Goal: Transaction & Acquisition: Purchase product/service

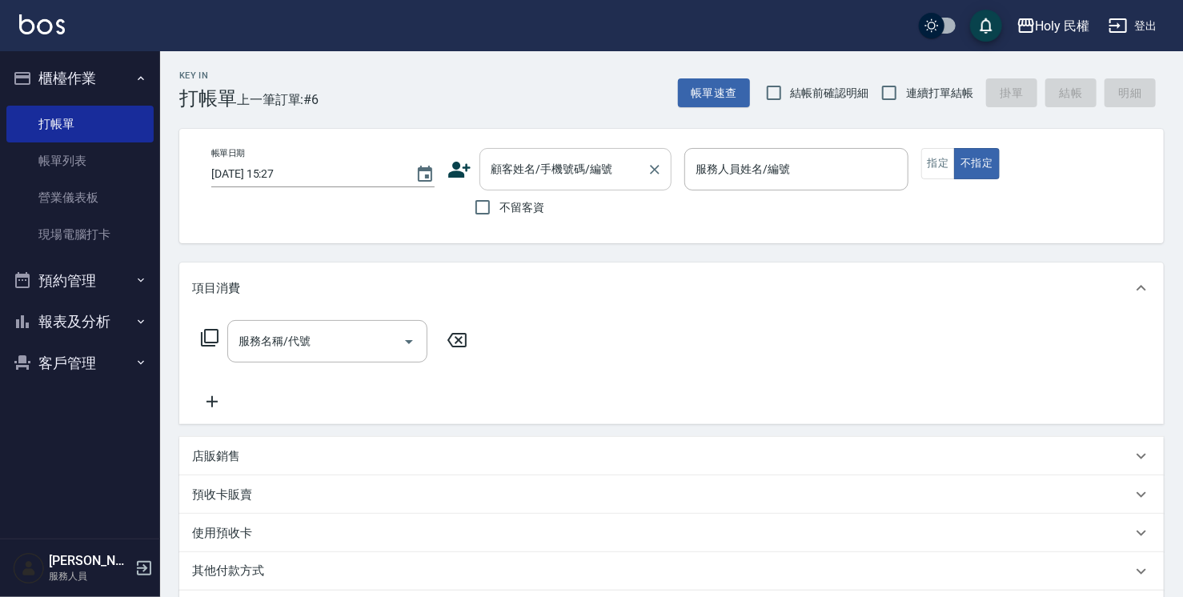
click at [567, 155] on div "顧客姓名/手機號碼/編號" at bounding box center [576, 169] width 192 height 42
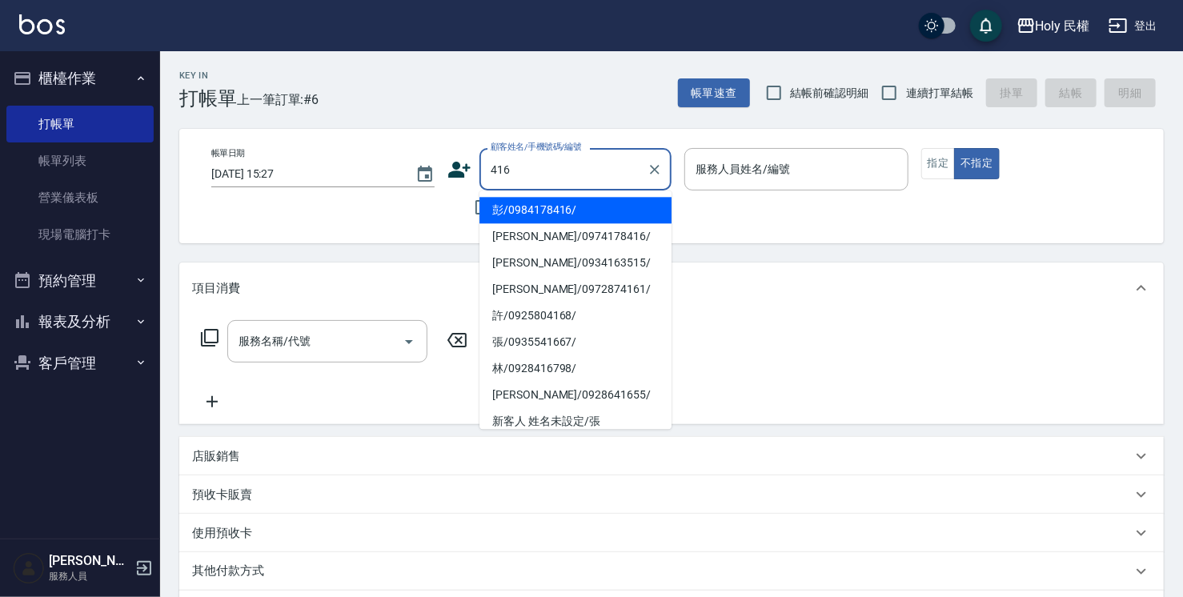
type input "416"
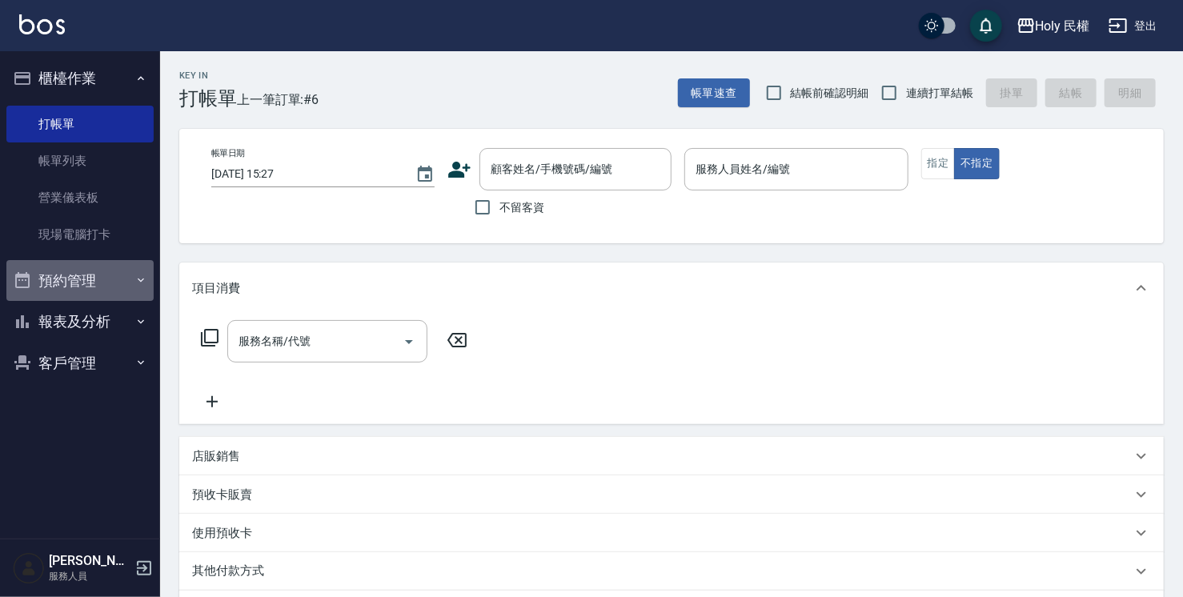
click at [86, 274] on button "預約管理" at bounding box center [79, 281] width 147 height 42
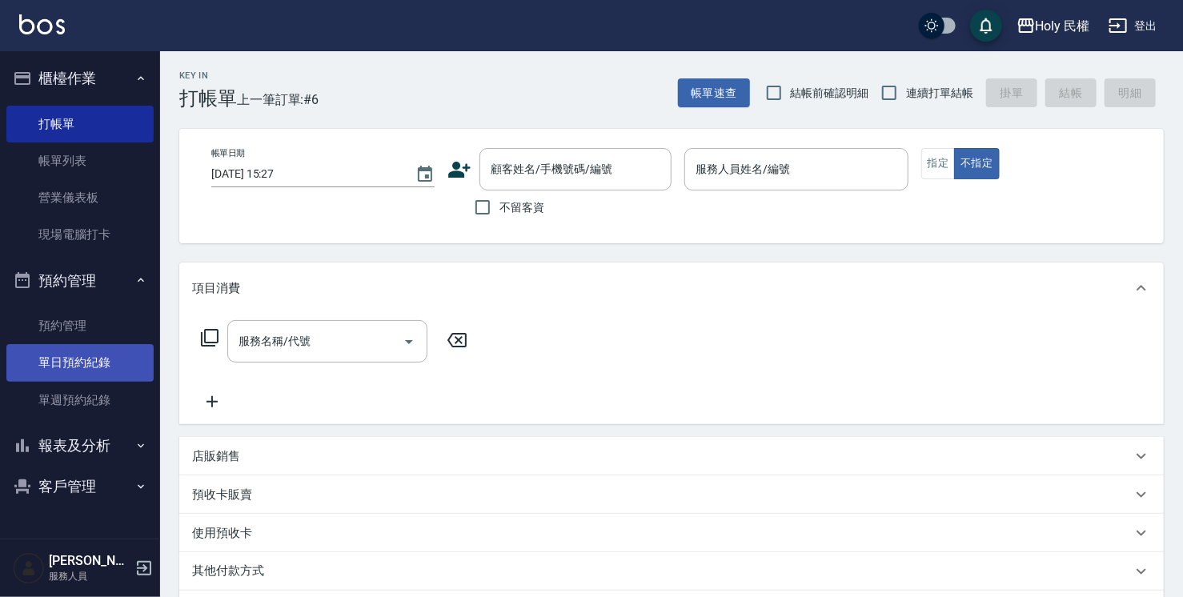
click at [96, 369] on link "單日預約紀錄" at bounding box center [79, 362] width 147 height 37
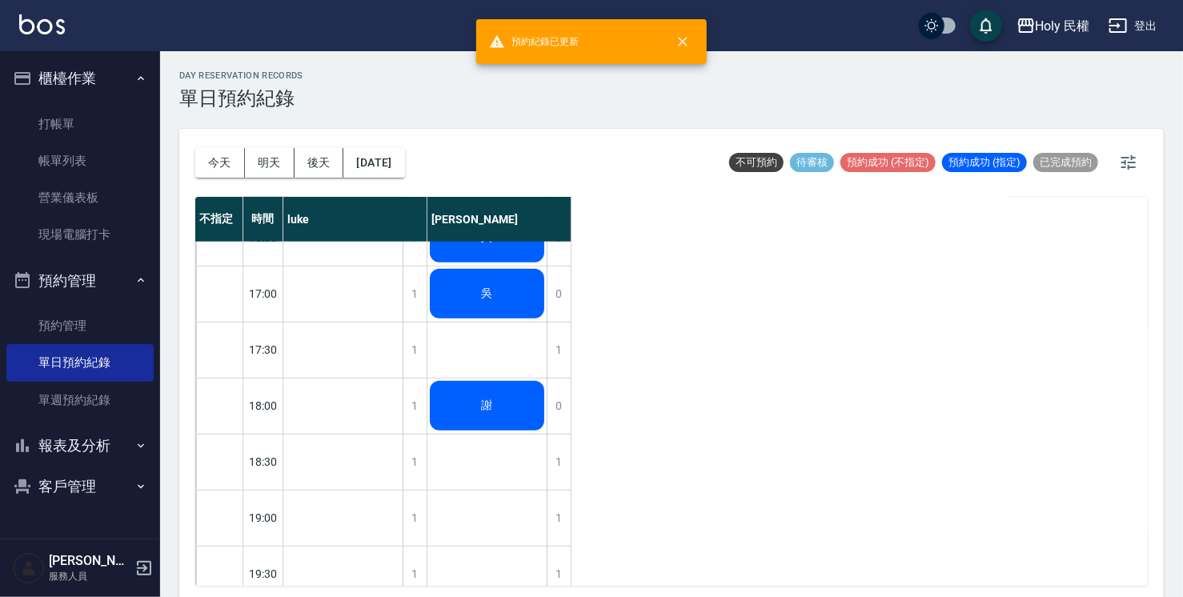
scroll to position [320, 0]
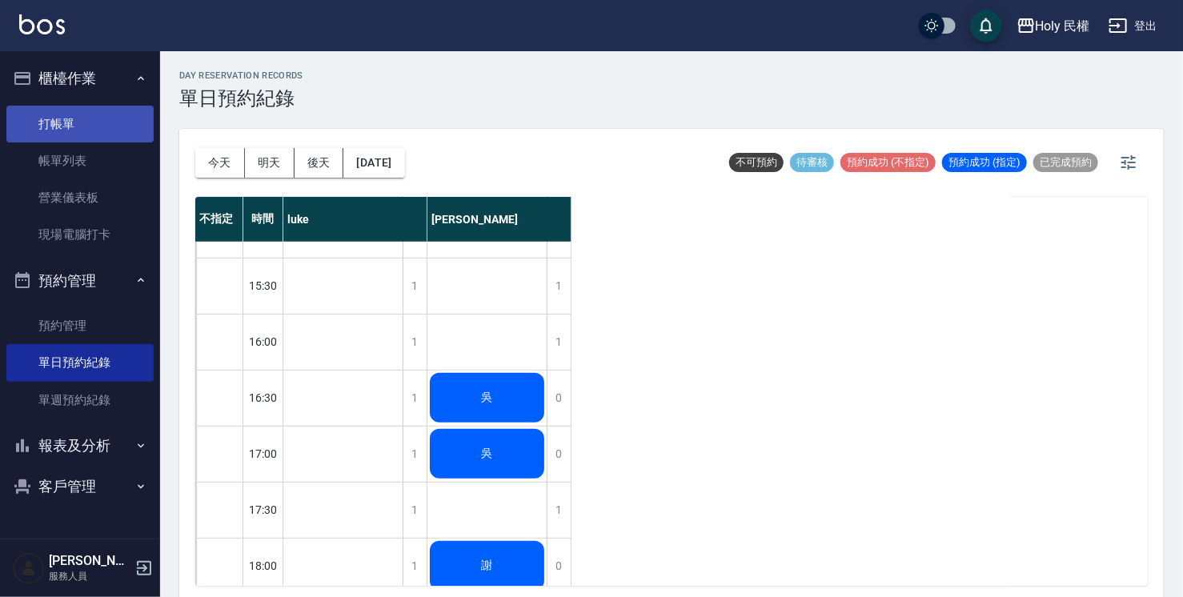
click at [117, 125] on link "打帳單" at bounding box center [79, 124] width 147 height 37
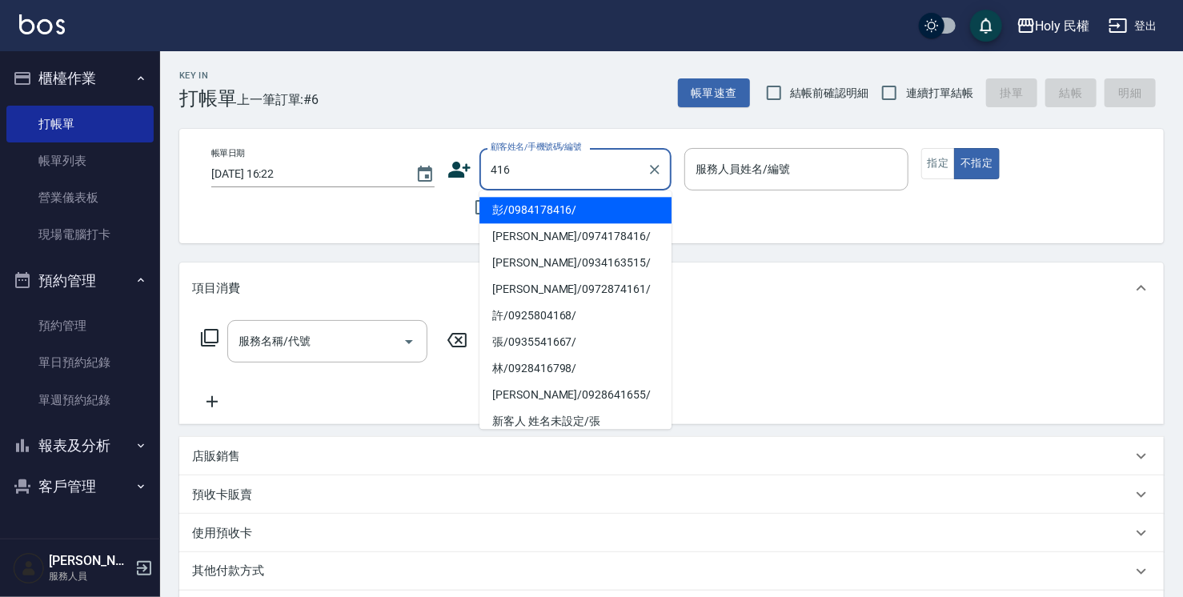
click at [567, 213] on li "彭/0984178416/" at bounding box center [576, 210] width 192 height 26
type input "彭/0984178416/"
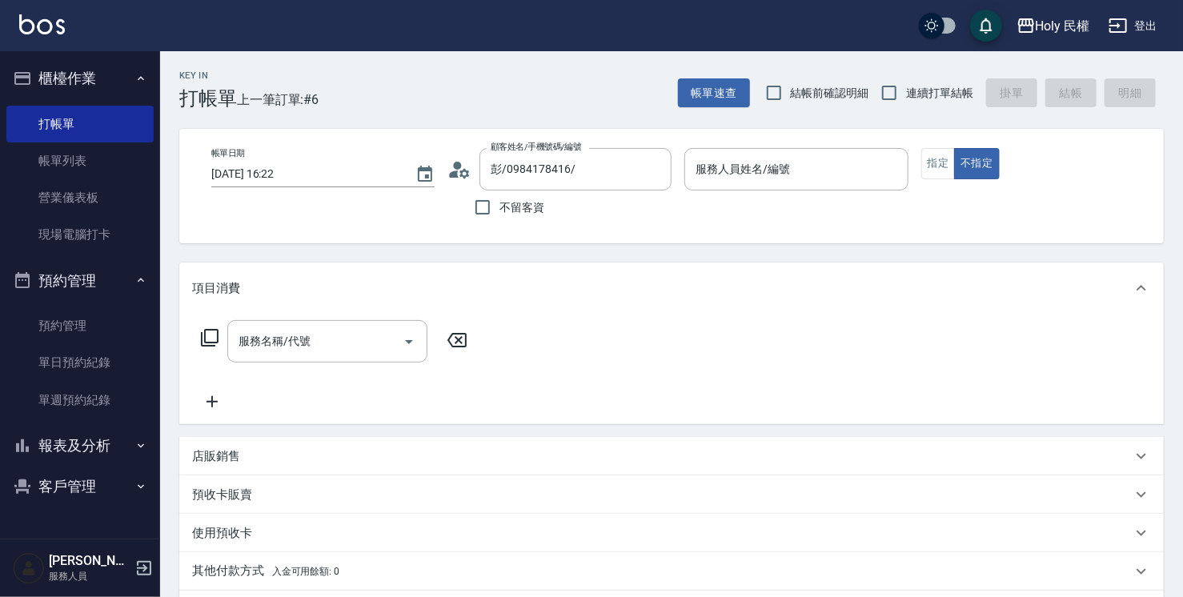
click at [450, 168] on icon at bounding box center [460, 170] width 24 height 24
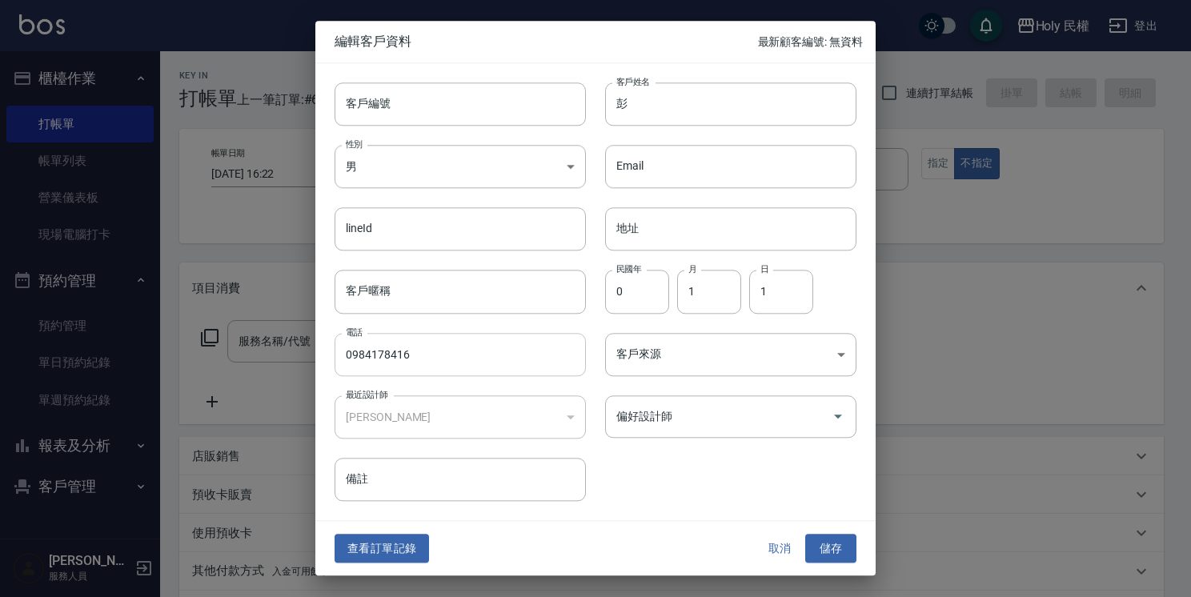
click at [366, 354] on input "0984178416" at bounding box center [460, 354] width 251 height 43
type input "0994178416"
click at [831, 545] on button "儲存" at bounding box center [830, 549] width 51 height 30
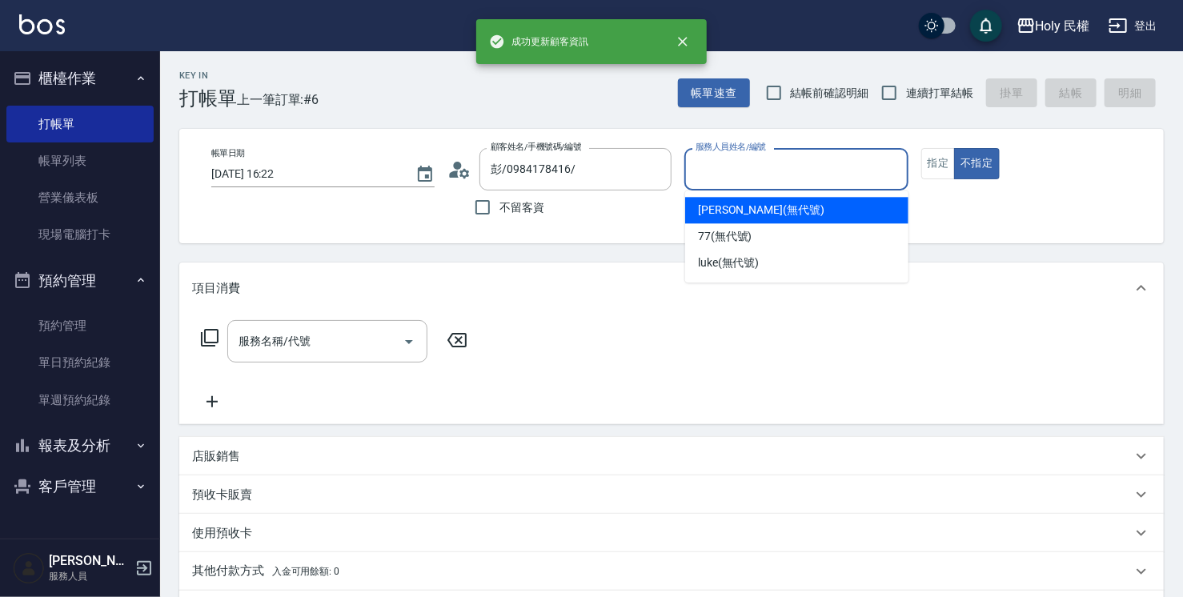
click at [748, 173] on input "服務人員姓名/編號" at bounding box center [796, 169] width 209 height 28
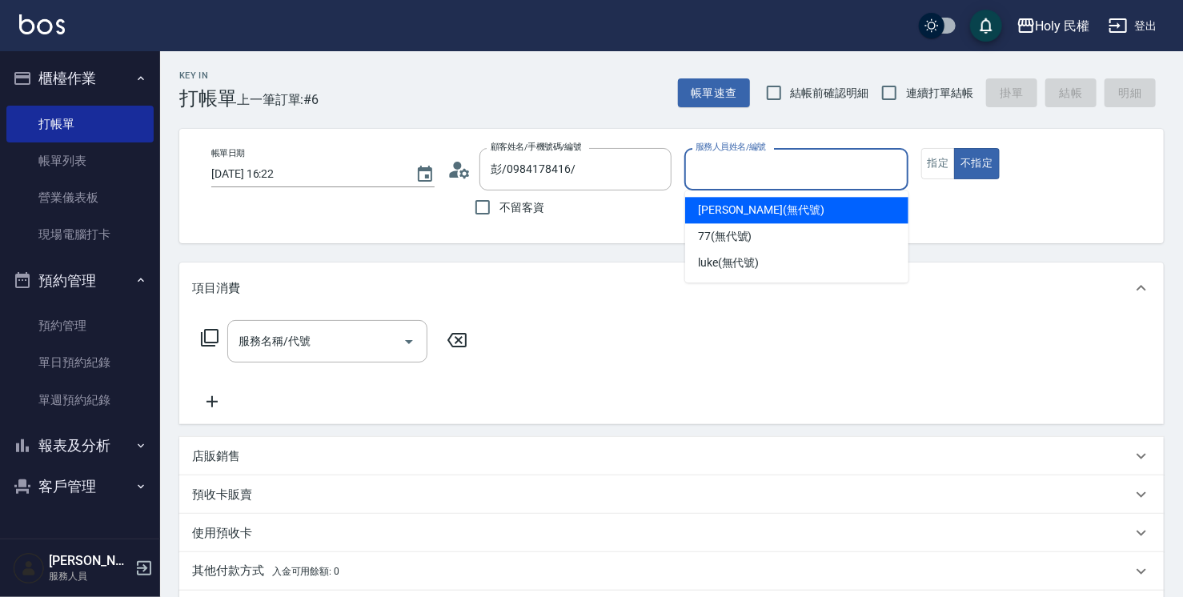
click at [741, 216] on span "Ella (無代號)" at bounding box center [761, 210] width 126 height 17
type input "Ella(無代號)"
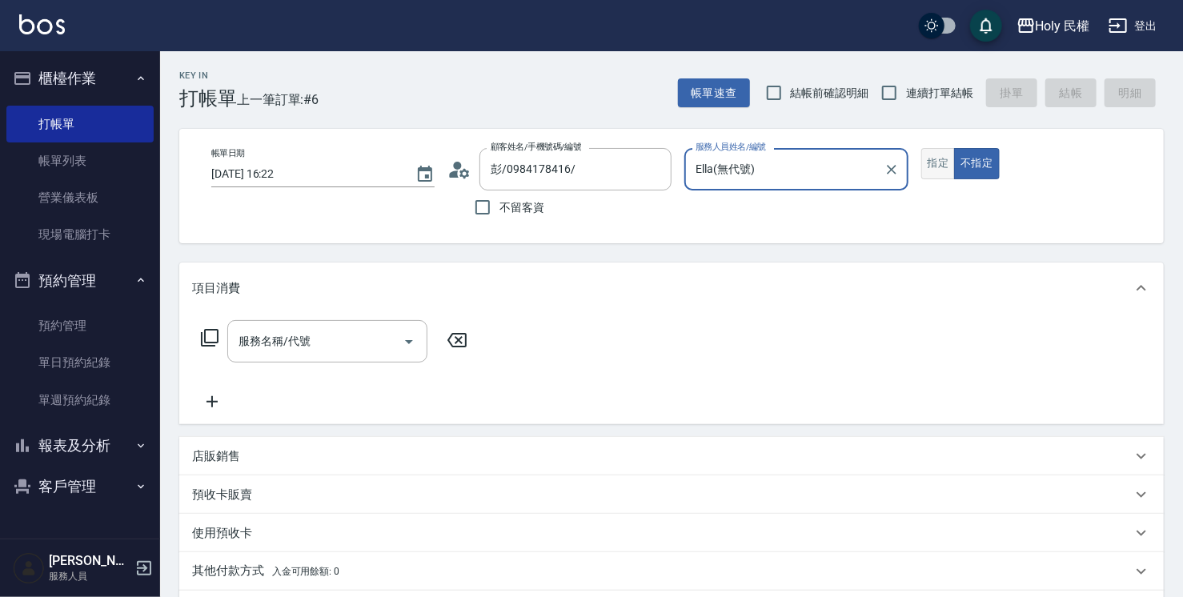
click at [941, 153] on button "指定" at bounding box center [938, 163] width 34 height 31
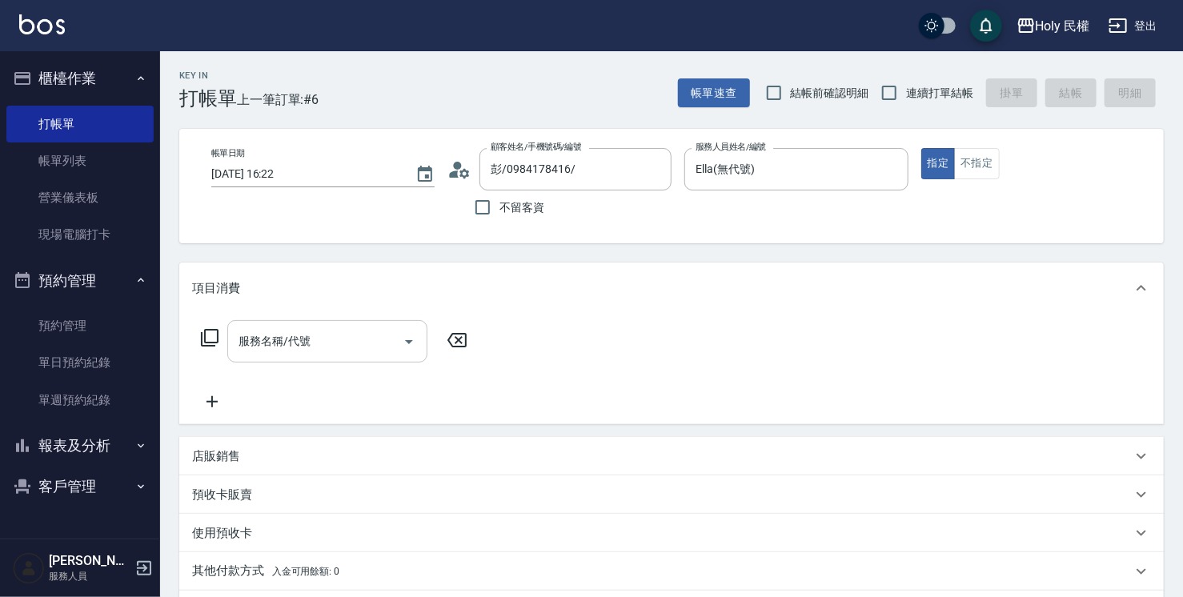
click at [327, 344] on input "服務名稱/代號" at bounding box center [316, 341] width 162 height 28
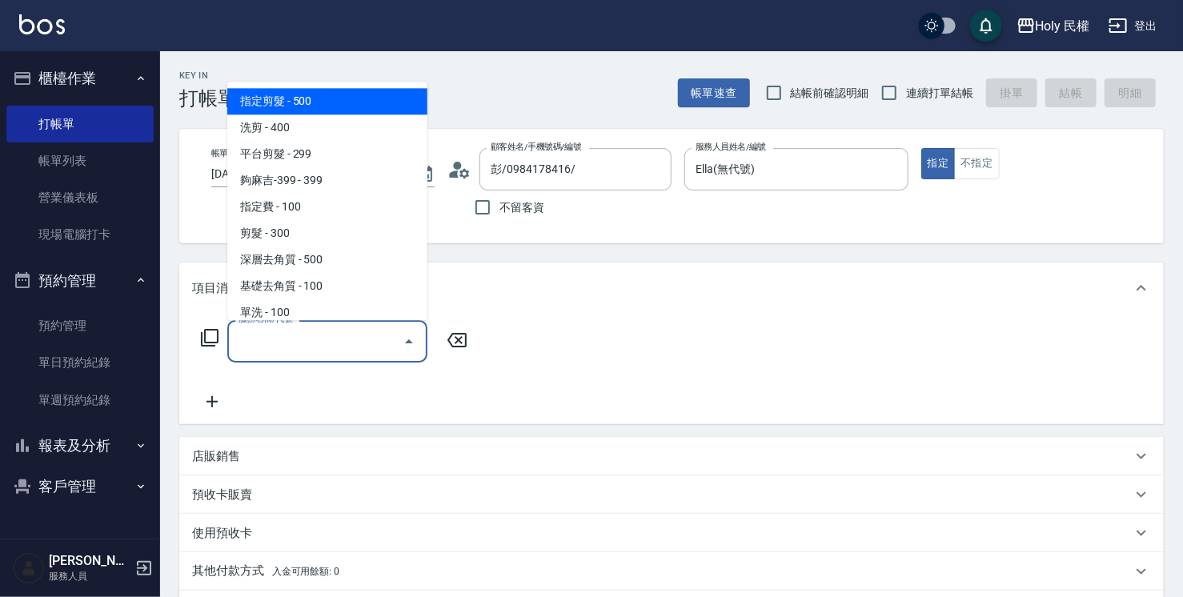
click at [335, 102] on span "指定剪髮 - 500" at bounding box center [327, 101] width 200 height 26
type input "指定剪髮(1)"
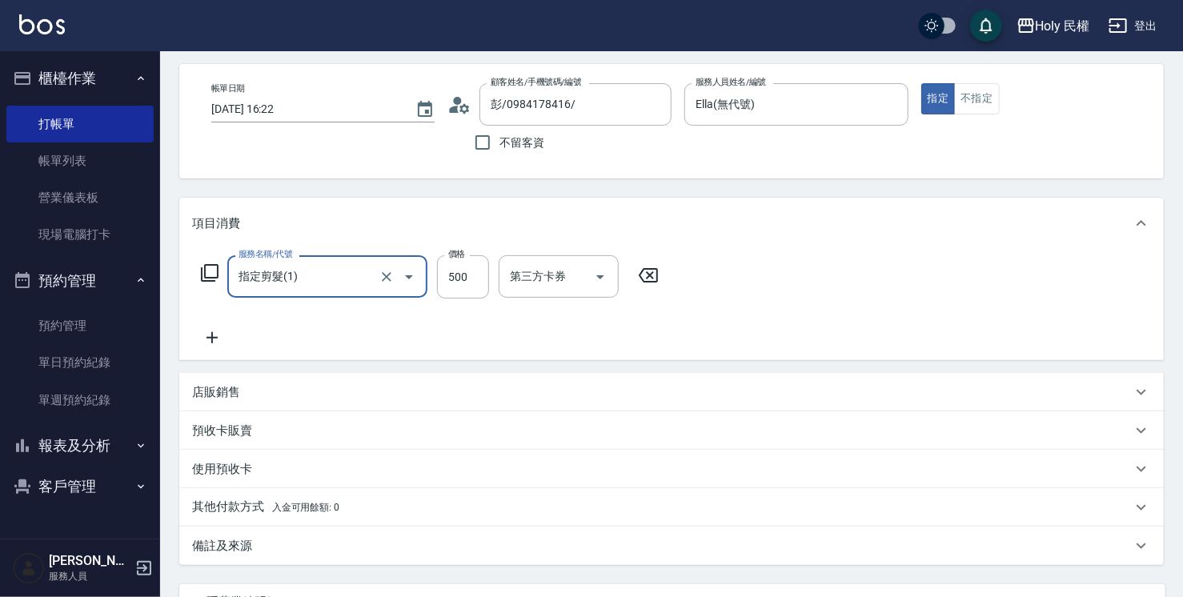
scroll to position [160, 0]
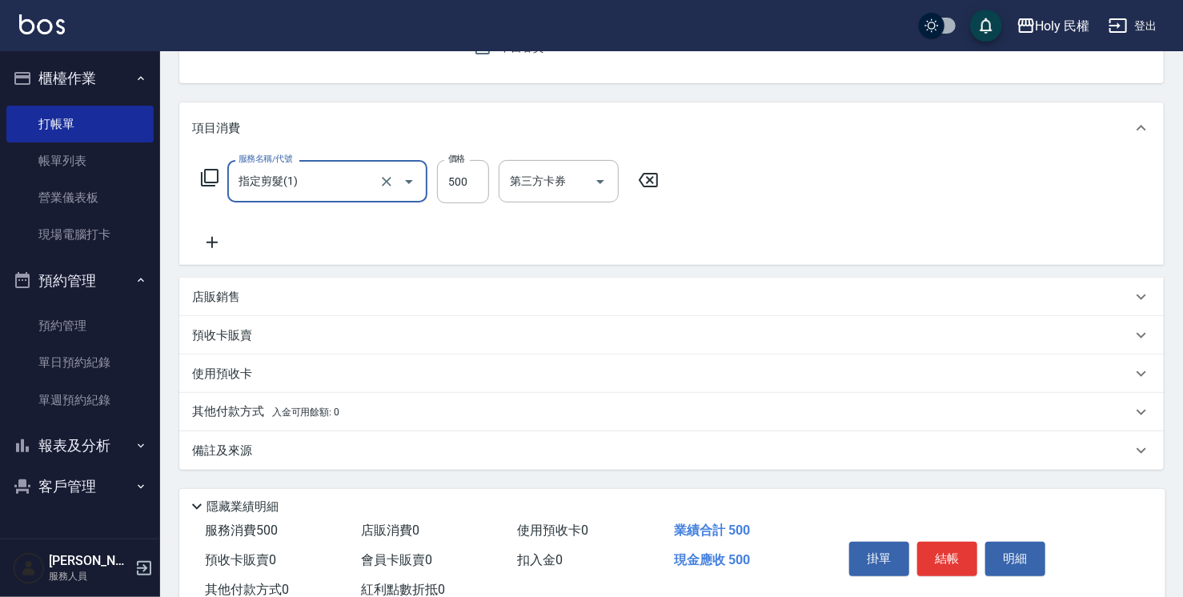
click at [610, 462] on div "備註及來源" at bounding box center [671, 451] width 985 height 38
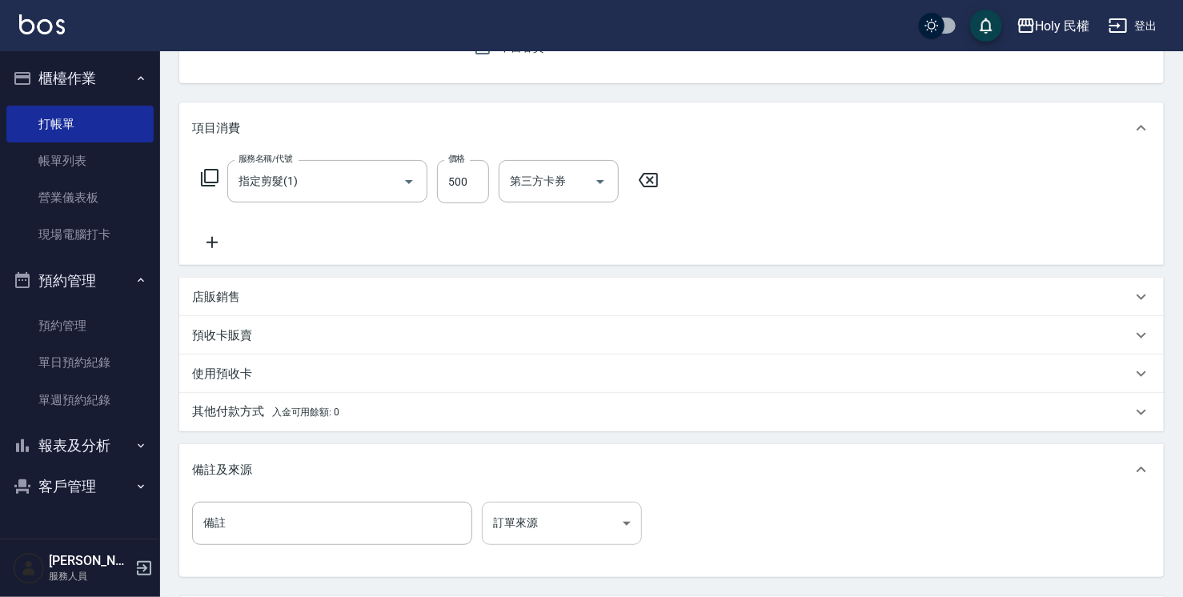
click at [549, 532] on body "Holy 民權 登出 櫃檯作業 打帳單 帳單列表 營業儀表板 現場電腦打卡 預約管理 預約管理 單日預約紀錄 單週預約紀錄 報表及分析 報表目錄 店家日報表 …" at bounding box center [591, 295] width 1183 height 911
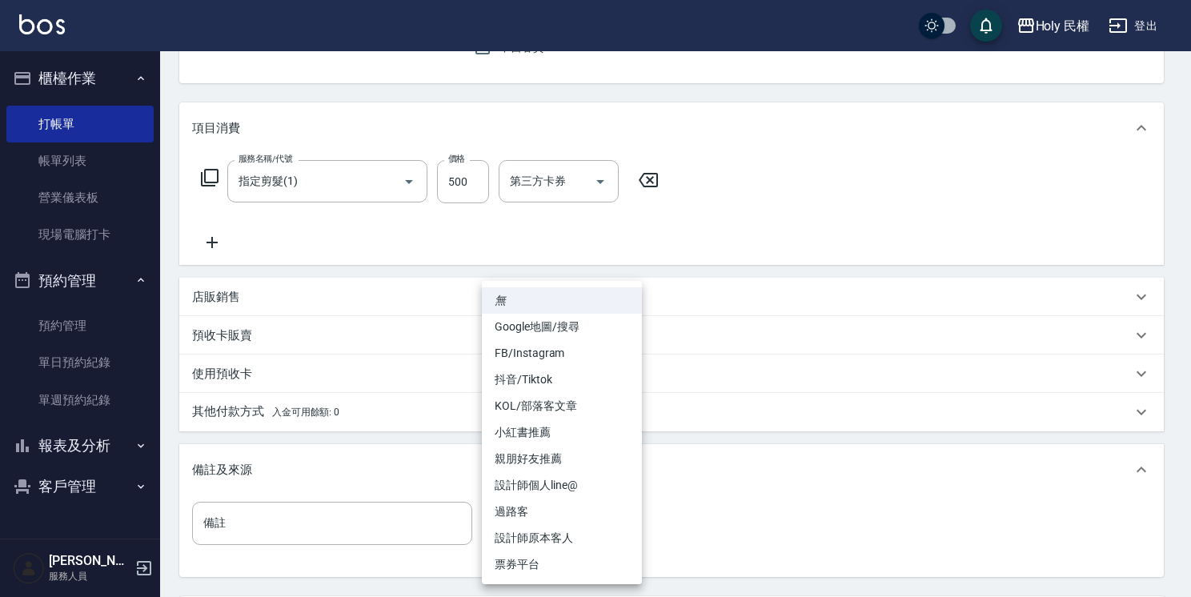
click at [537, 538] on li "設計師原本客人" at bounding box center [562, 538] width 160 height 26
type input "設計師原本客人"
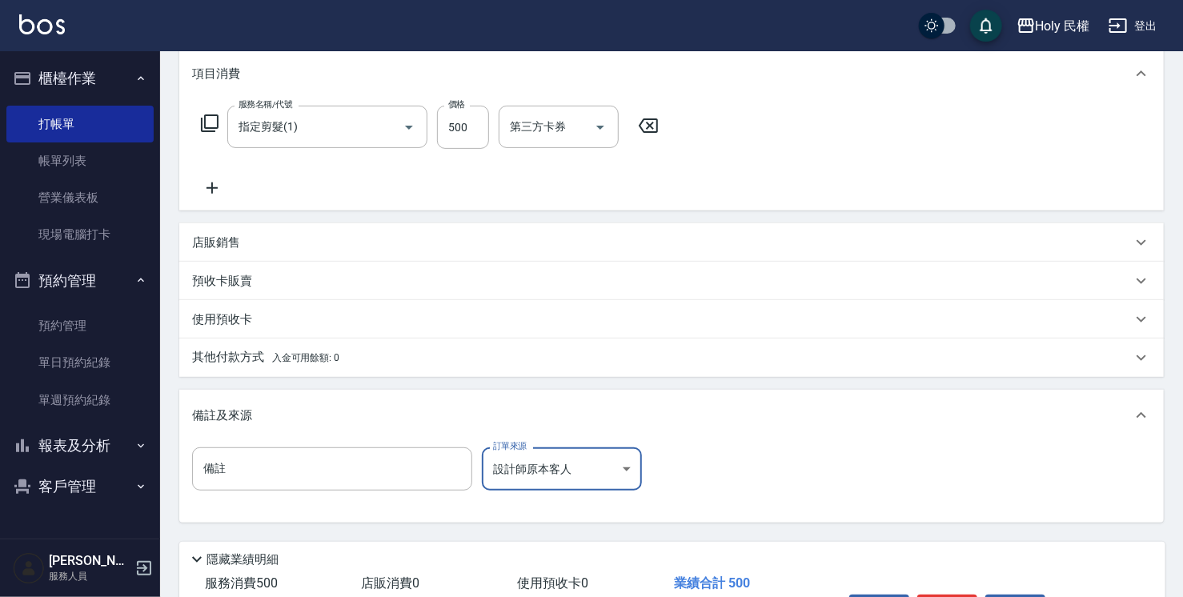
scroll to position [319, 0]
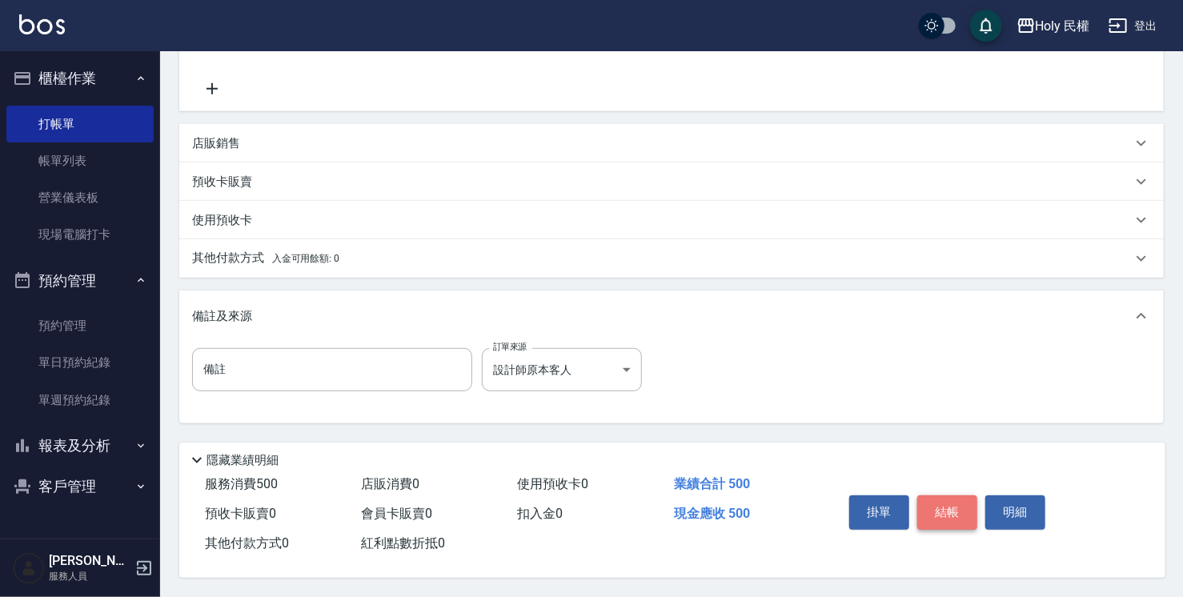
click at [945, 499] on button "結帳" at bounding box center [947, 513] width 60 height 34
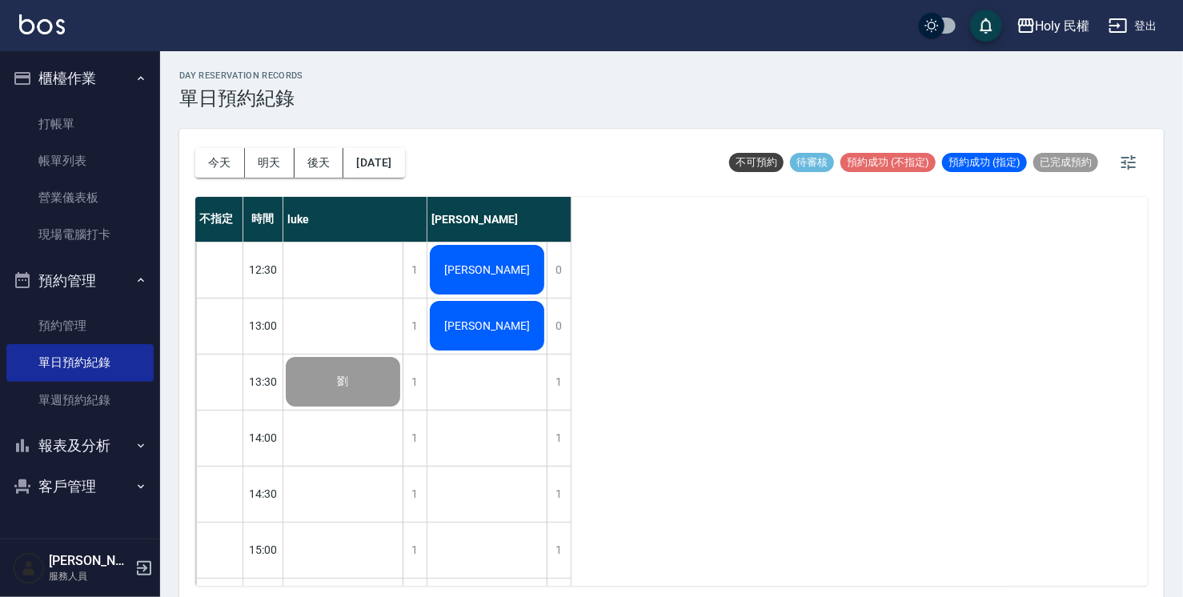
scroll to position [320, 0]
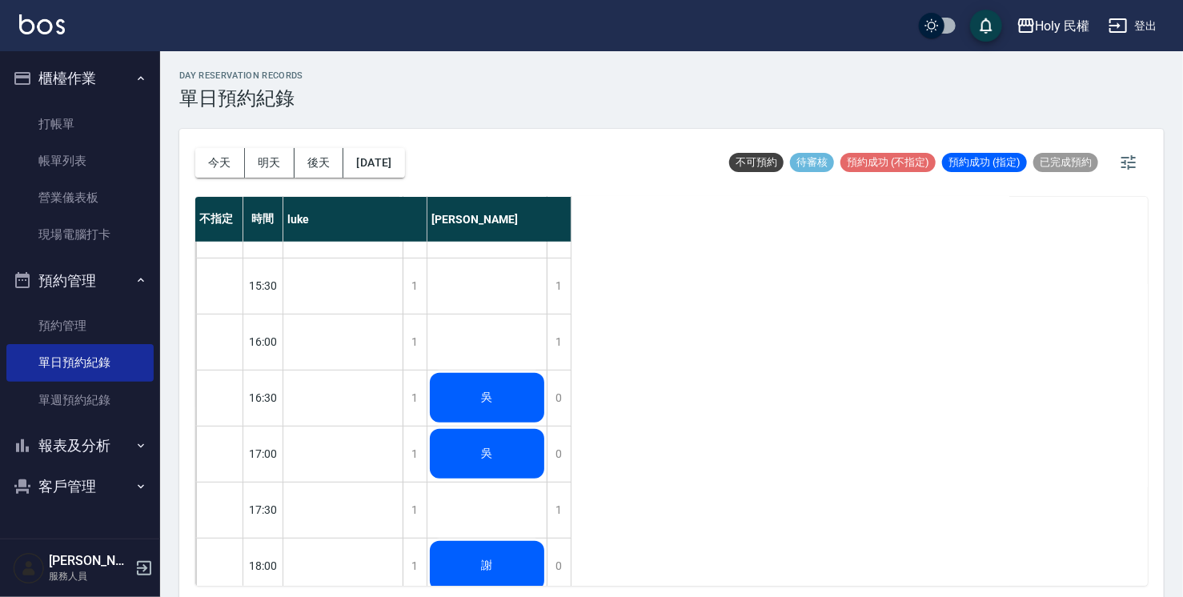
click at [403, 89] on div "吳" at bounding box center [342, 61] width 119 height 54
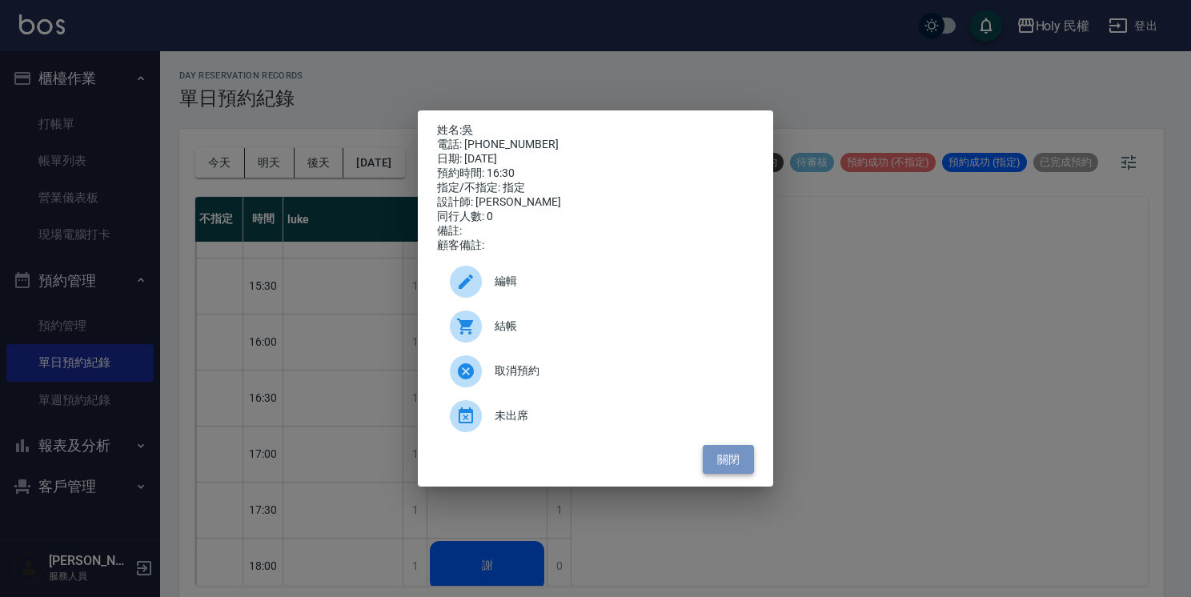
click at [737, 468] on button "關閉" at bounding box center [728, 460] width 51 height 30
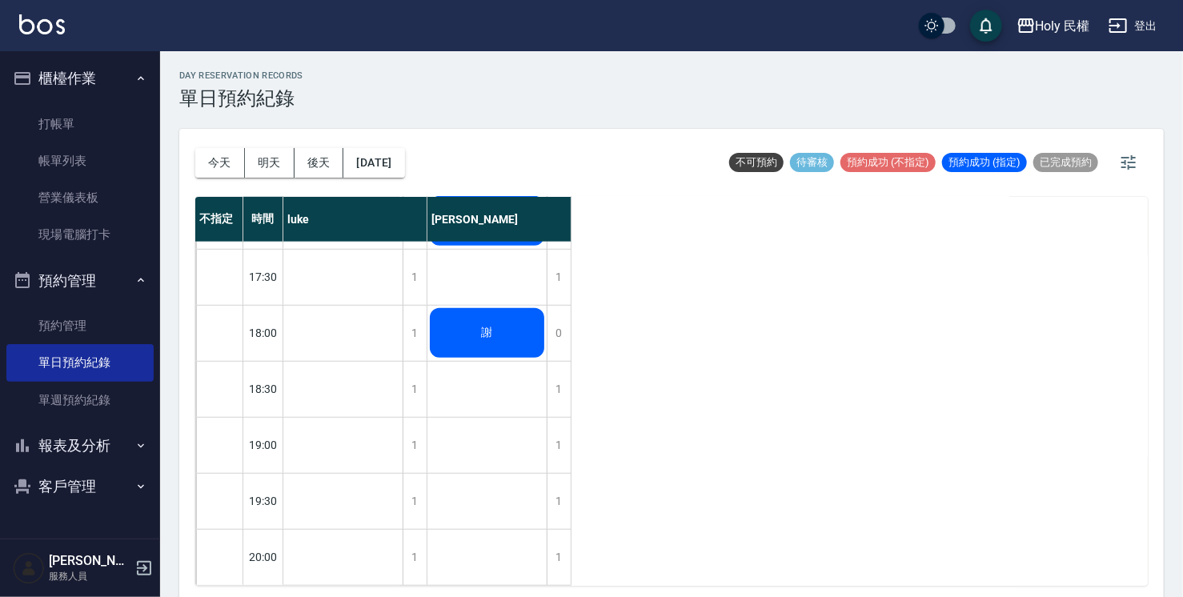
scroll to position [564, 0]
click at [556, 487] on div "1" at bounding box center [559, 501] width 24 height 55
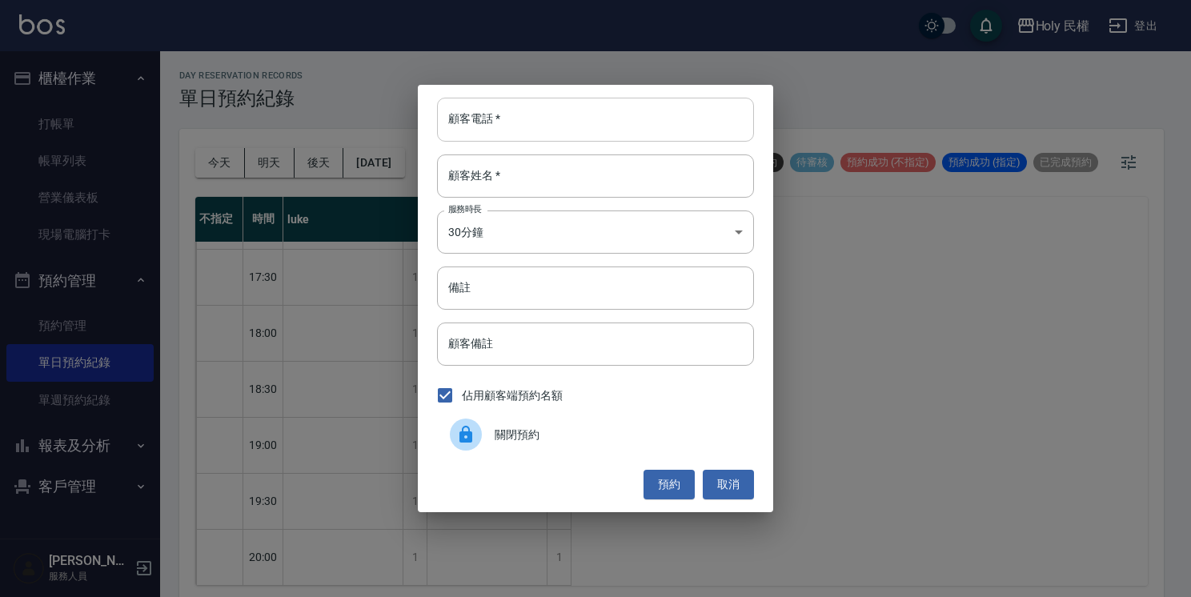
click at [537, 118] on input "顧客電話   *" at bounding box center [595, 119] width 317 height 43
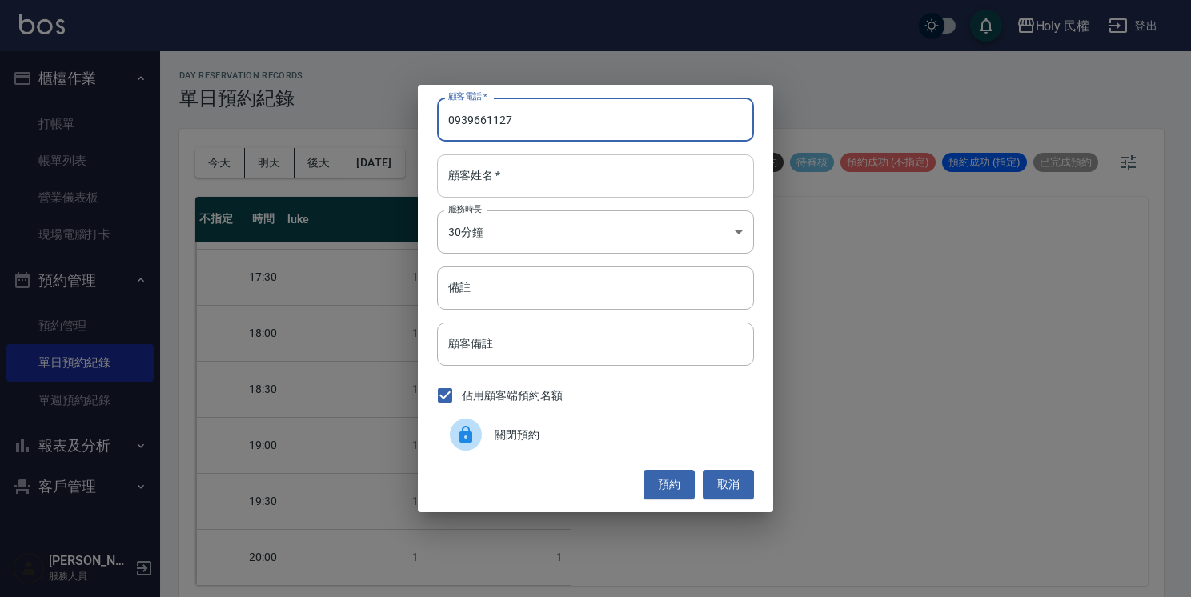
type input "0939661127"
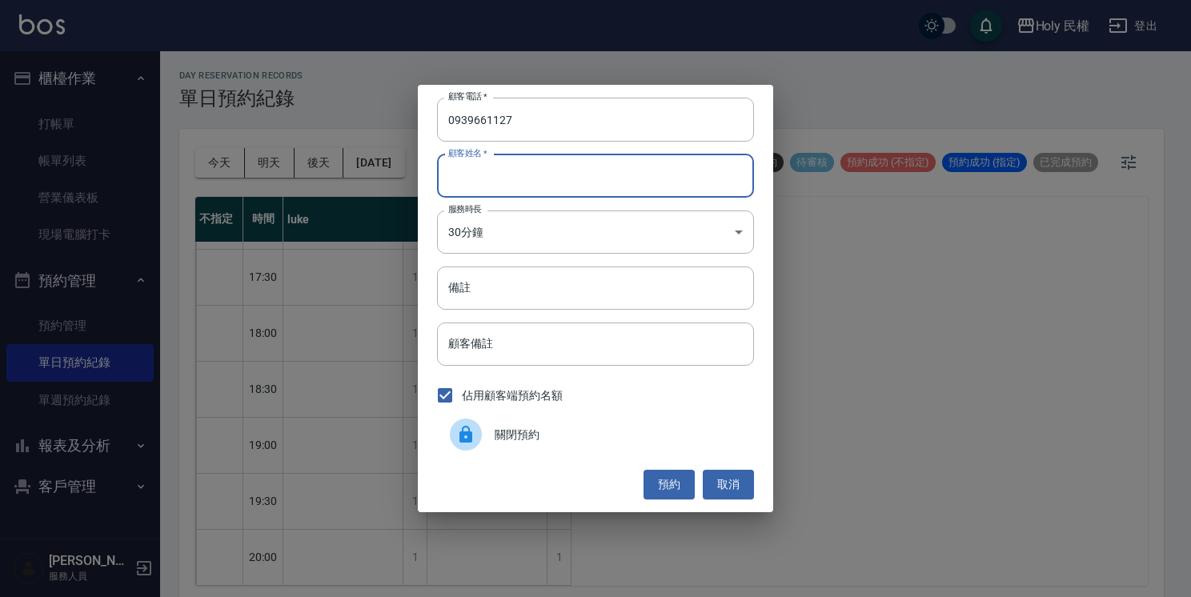
click at [552, 177] on input "顧客姓名   *" at bounding box center [595, 176] width 317 height 43
type input "x"
type input "林"
click at [657, 483] on button "預約" at bounding box center [669, 485] width 51 height 30
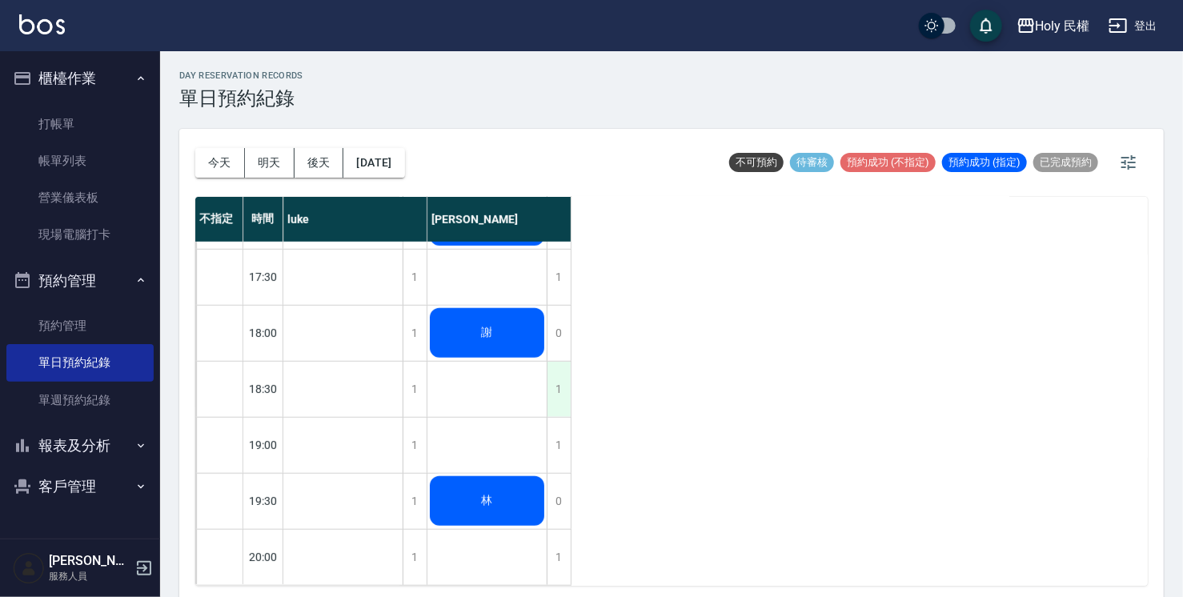
click at [565, 375] on div "1" at bounding box center [559, 389] width 24 height 55
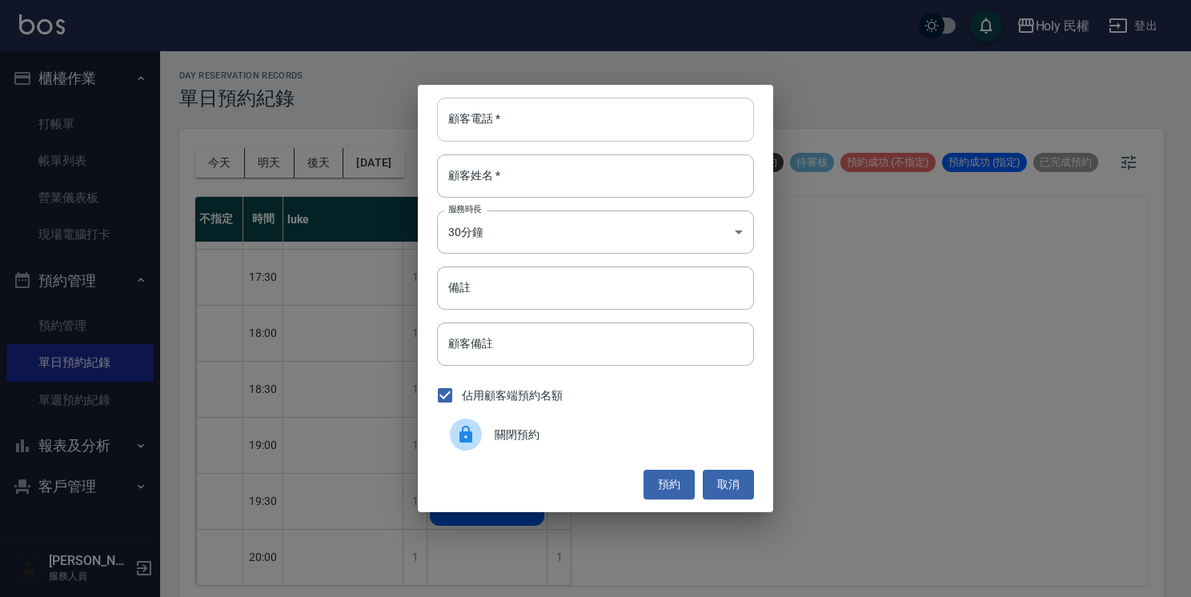
click at [497, 126] on input "顧客電話   *" at bounding box center [595, 119] width 317 height 43
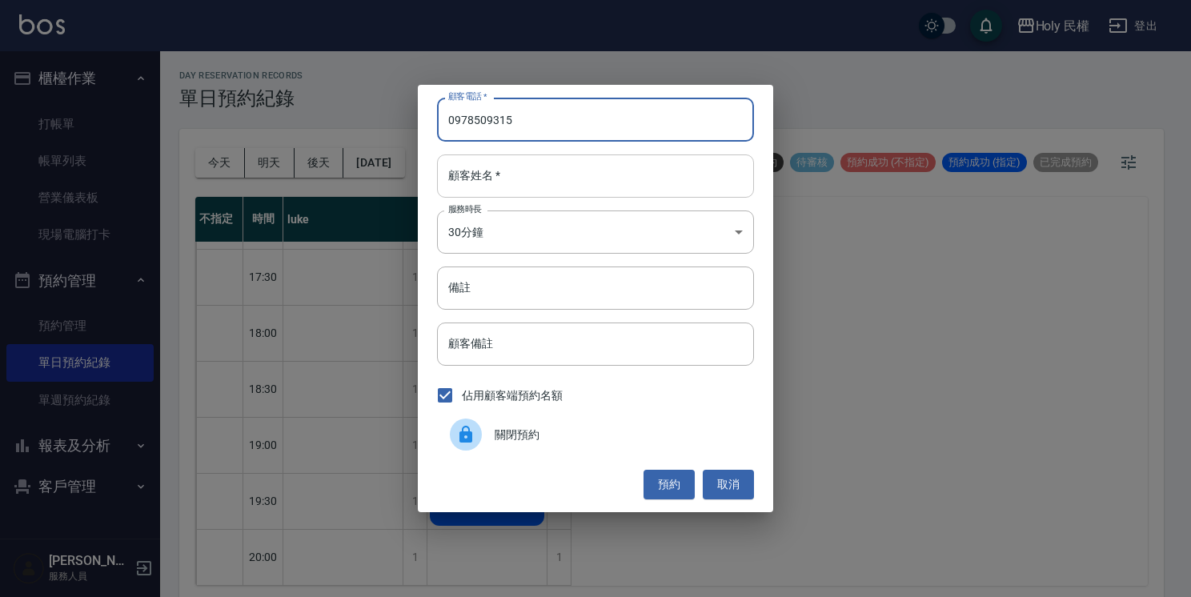
type input "0978509315"
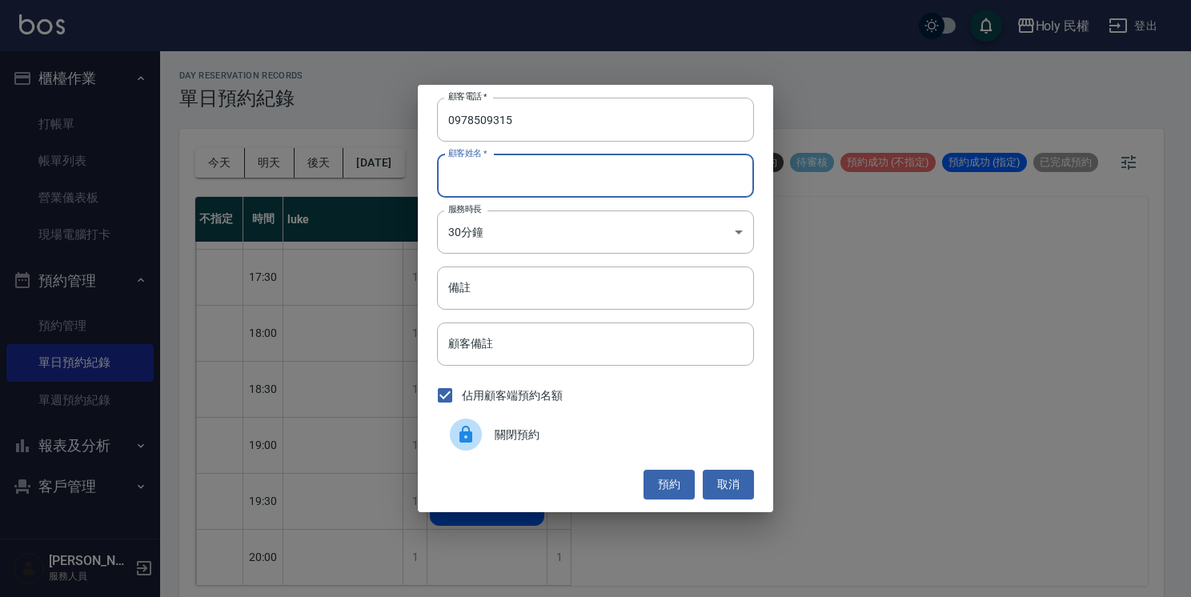
click at [513, 175] on input "顧客姓名   *" at bounding box center [595, 176] width 317 height 43
type input "[PERSON_NAME]"
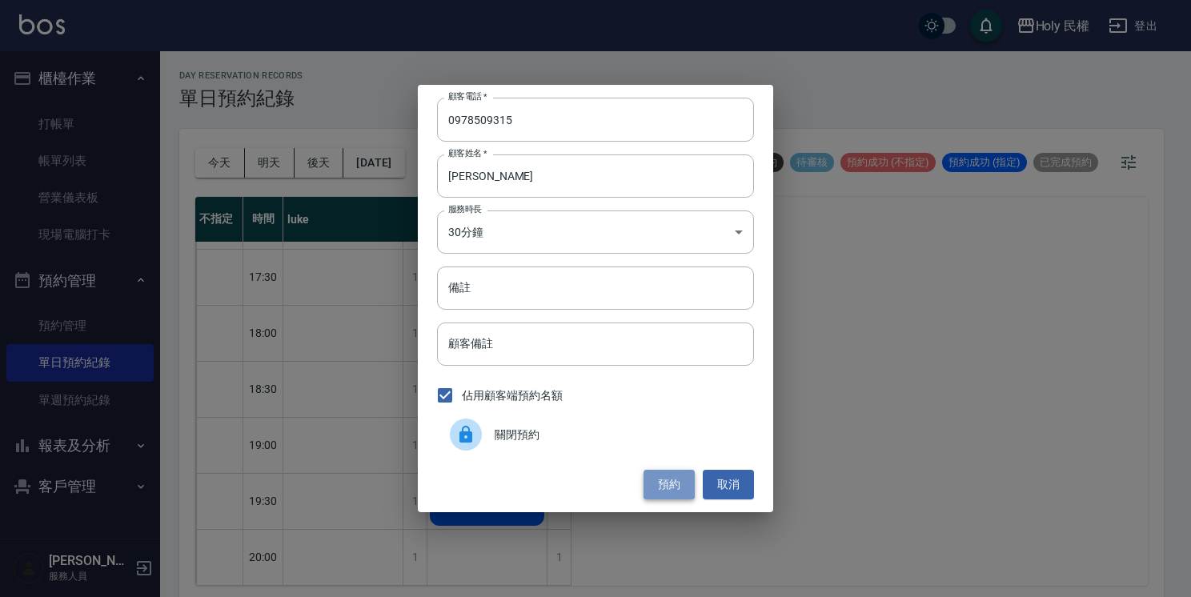
click at [665, 483] on button "預約" at bounding box center [669, 485] width 51 height 30
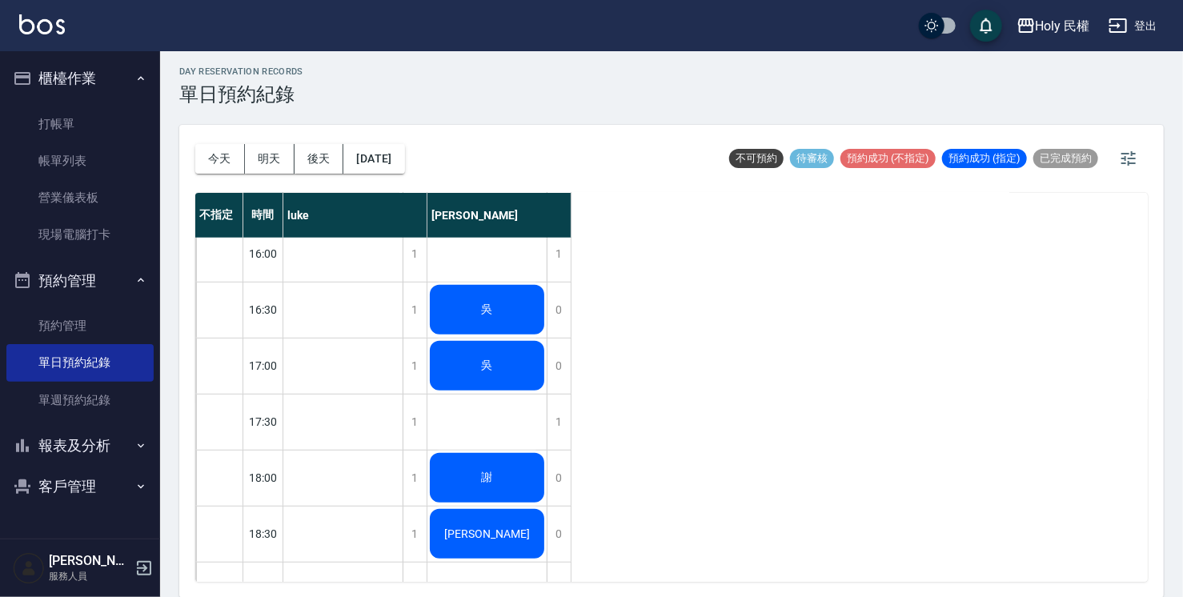
scroll to position [484, 0]
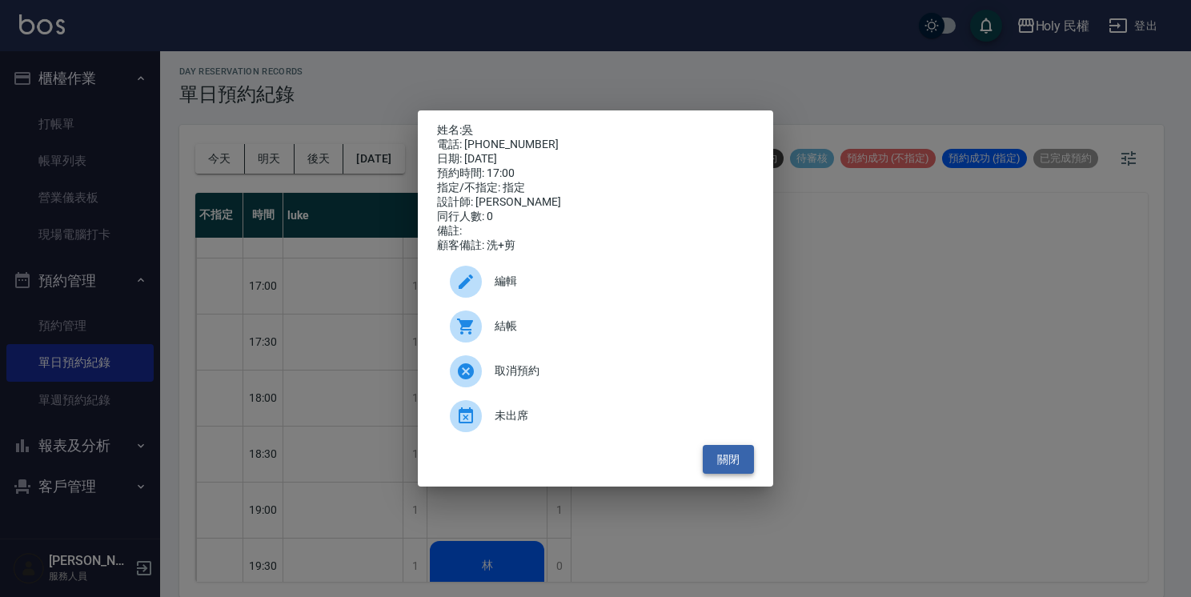
click at [726, 461] on button "關閉" at bounding box center [728, 460] width 51 height 30
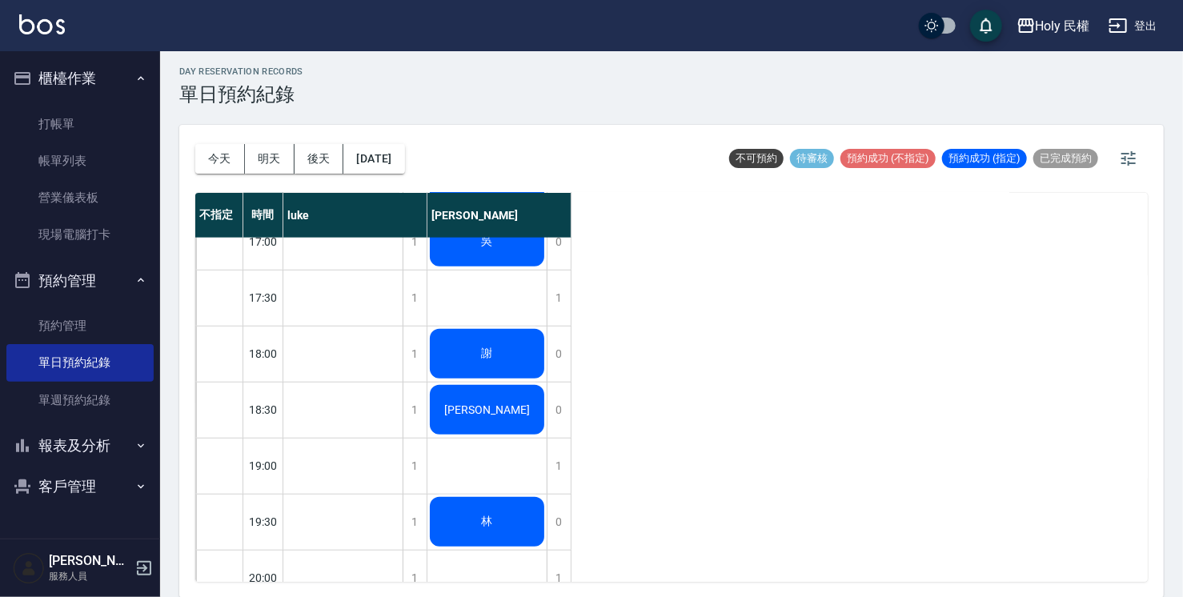
scroll to position [564, 0]
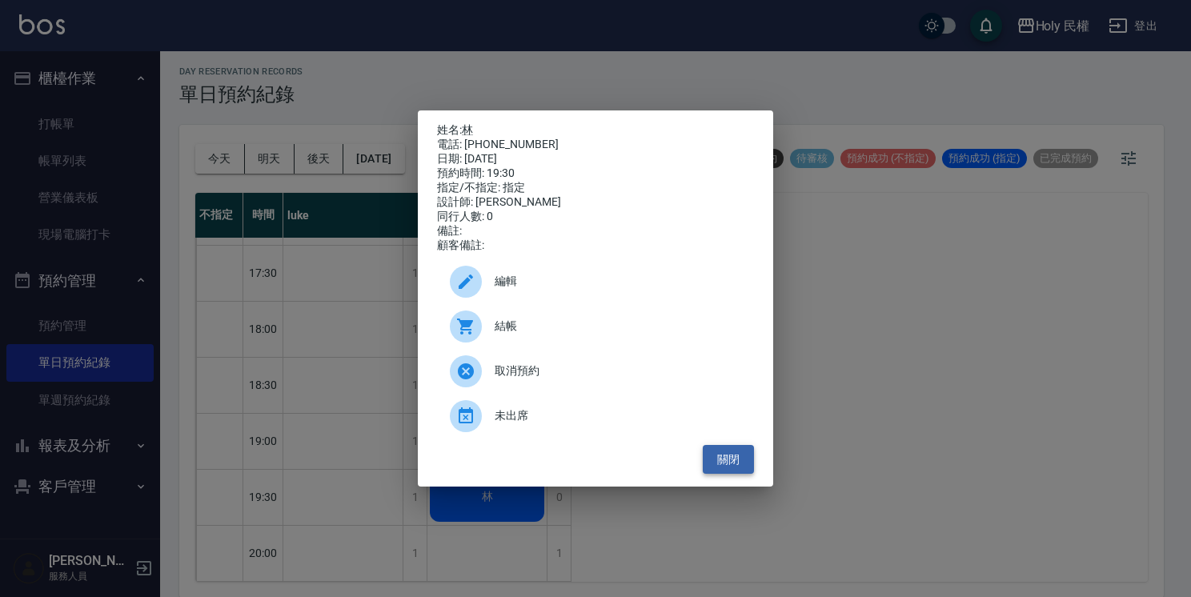
click at [718, 459] on button "關閉" at bounding box center [728, 460] width 51 height 30
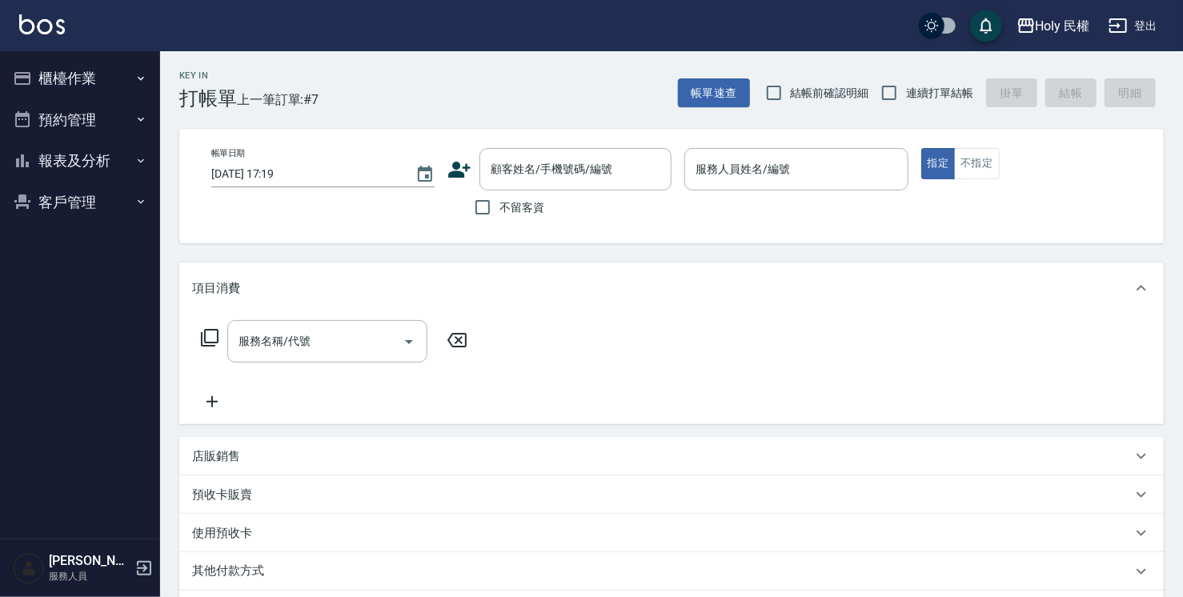
click at [464, 168] on icon at bounding box center [460, 170] width 22 height 16
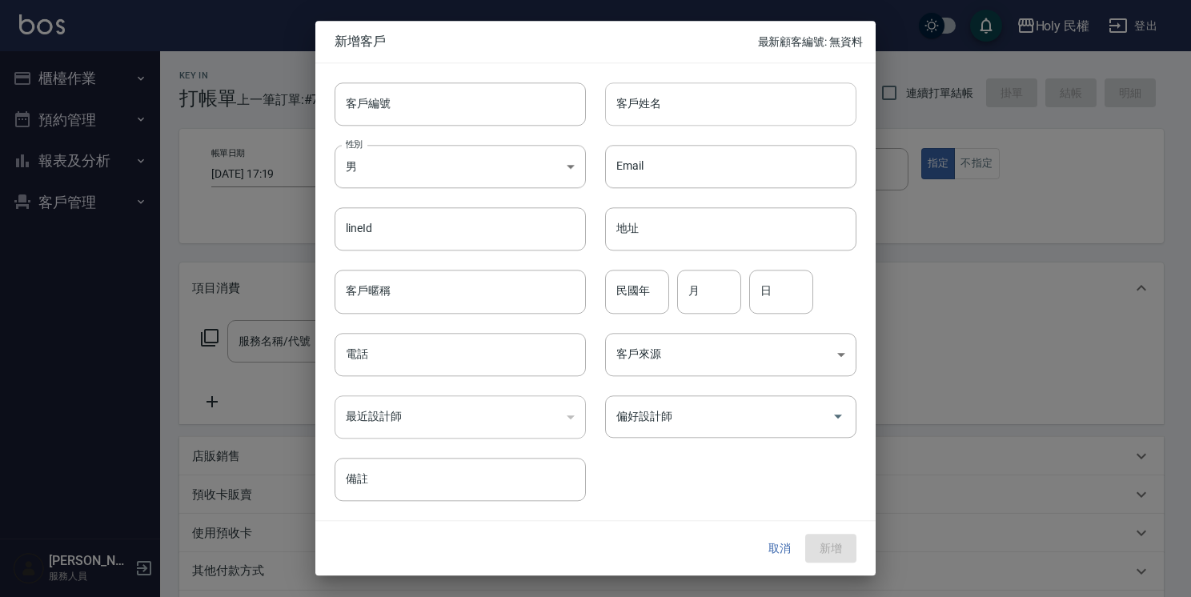
click at [674, 110] on input "客戶姓名" at bounding box center [730, 103] width 251 height 43
type input "林"
click at [389, 359] on input "電話" at bounding box center [460, 354] width 251 height 43
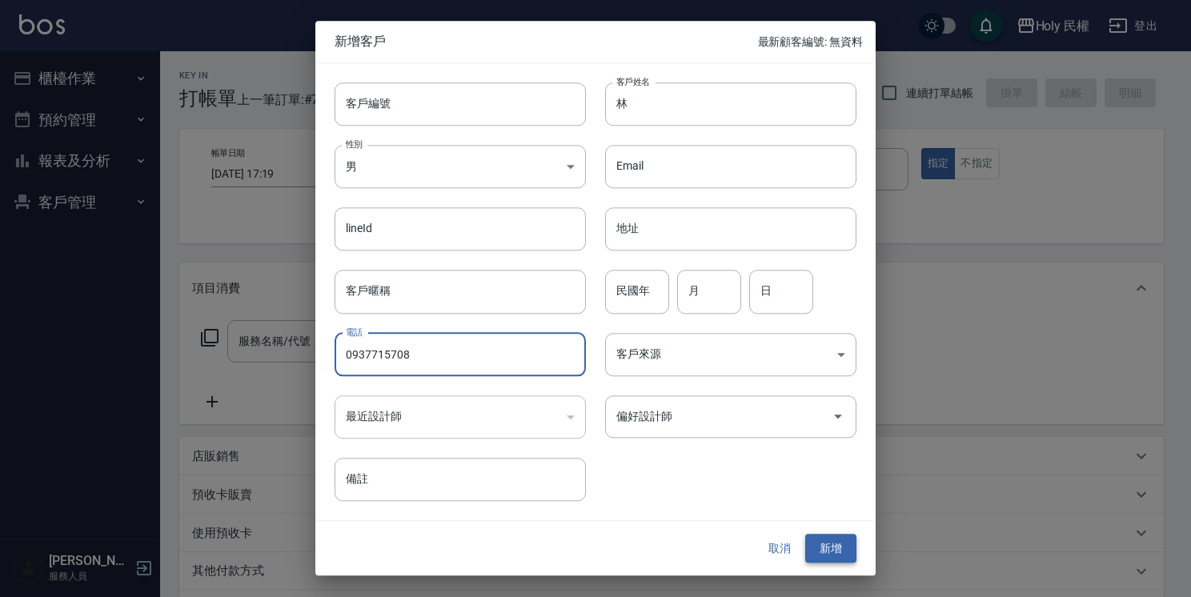
type input "0937715708"
click at [837, 550] on button "新增" at bounding box center [830, 549] width 51 height 30
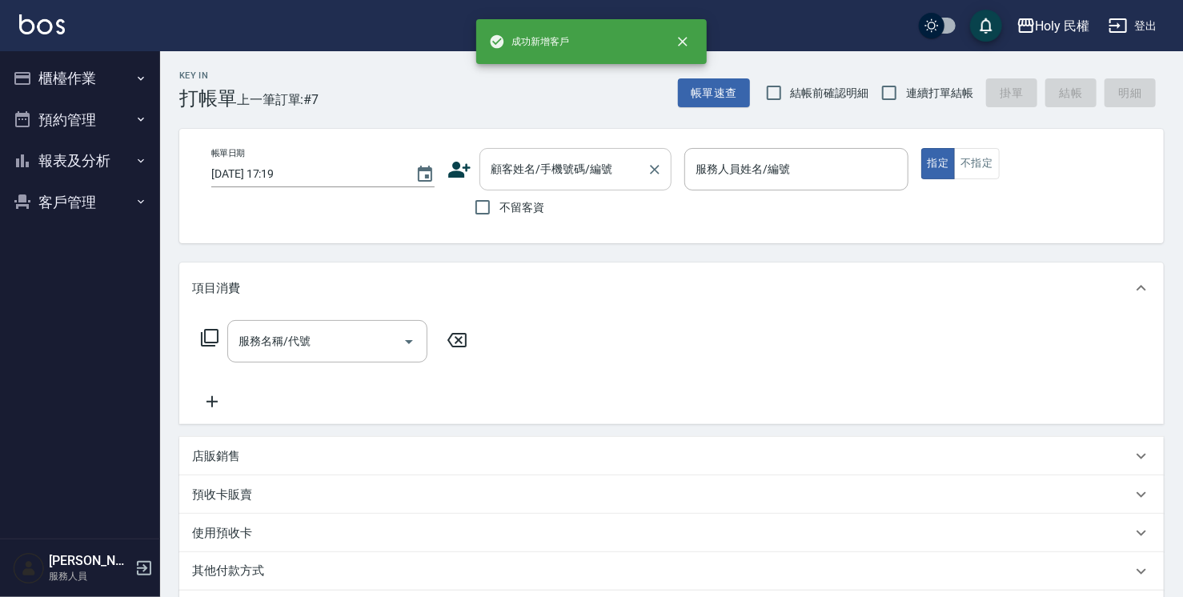
click at [536, 183] on input "顧客姓名/手機號碼/編號" at bounding box center [564, 169] width 154 height 28
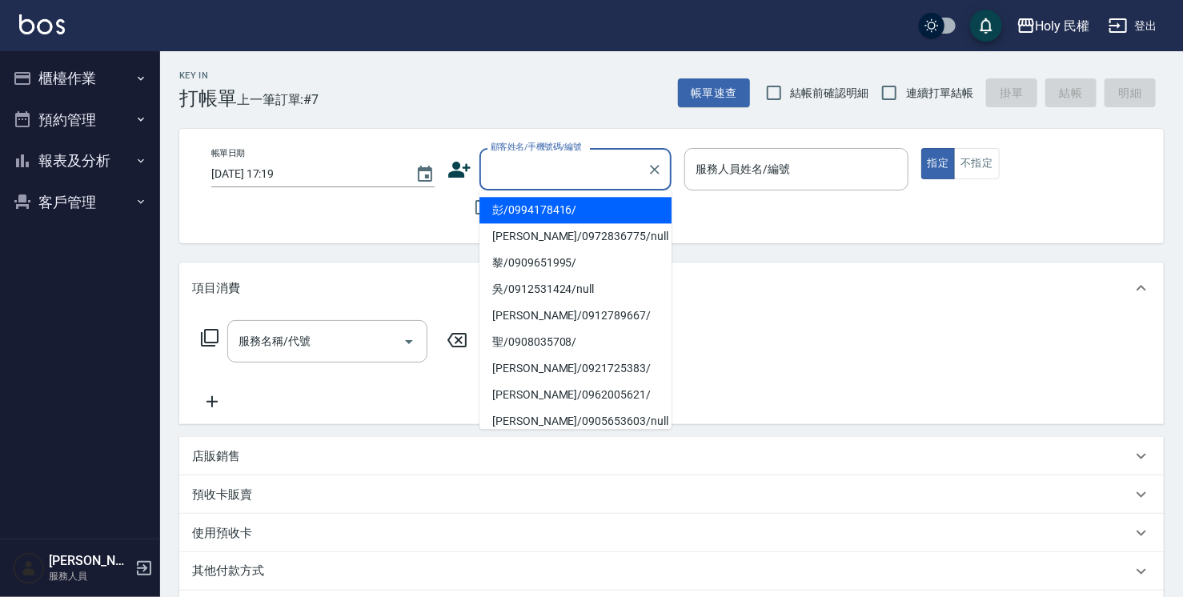
type input "x"
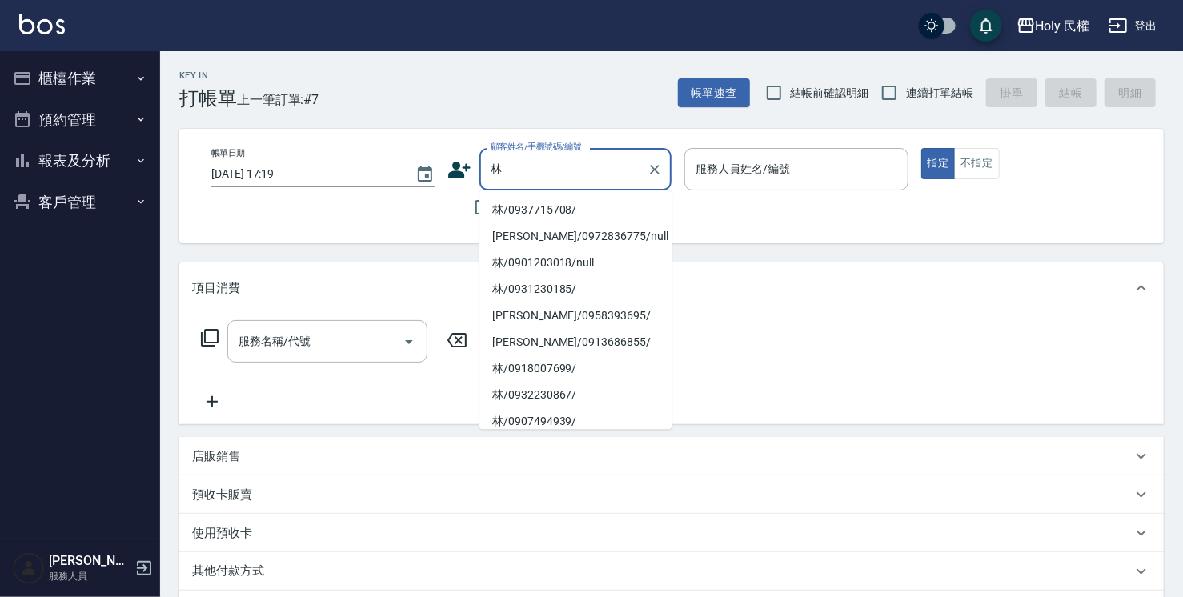
click at [554, 213] on li "林/0937715708/" at bounding box center [576, 210] width 192 height 26
type input "林/0937715708/"
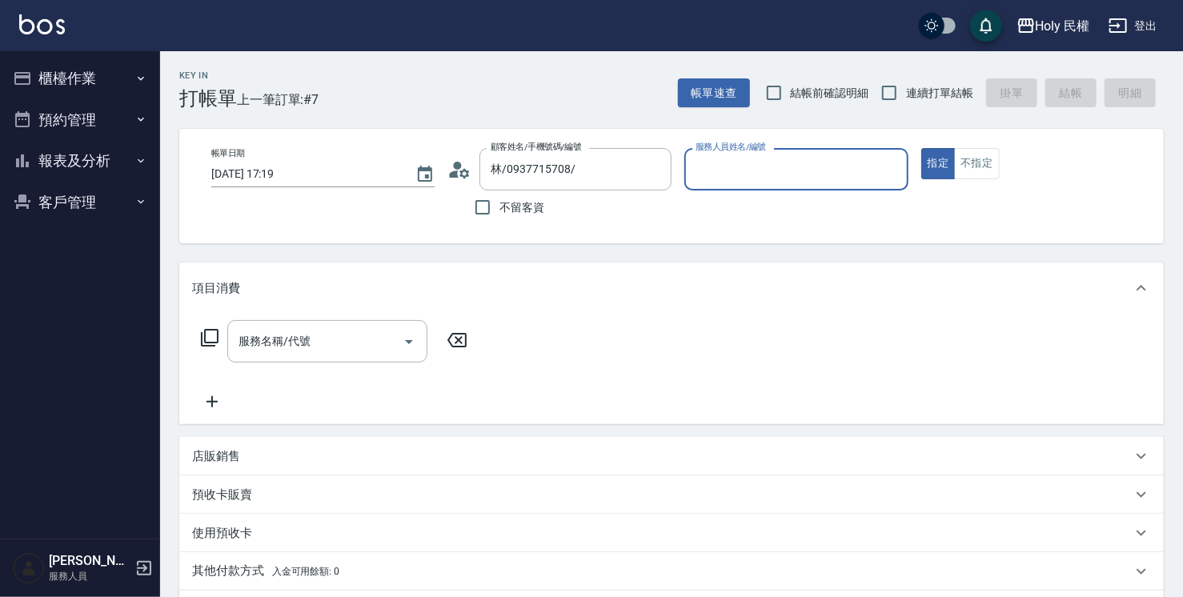
click at [780, 185] on div "服務人員姓名/編號" at bounding box center [795, 169] width 223 height 42
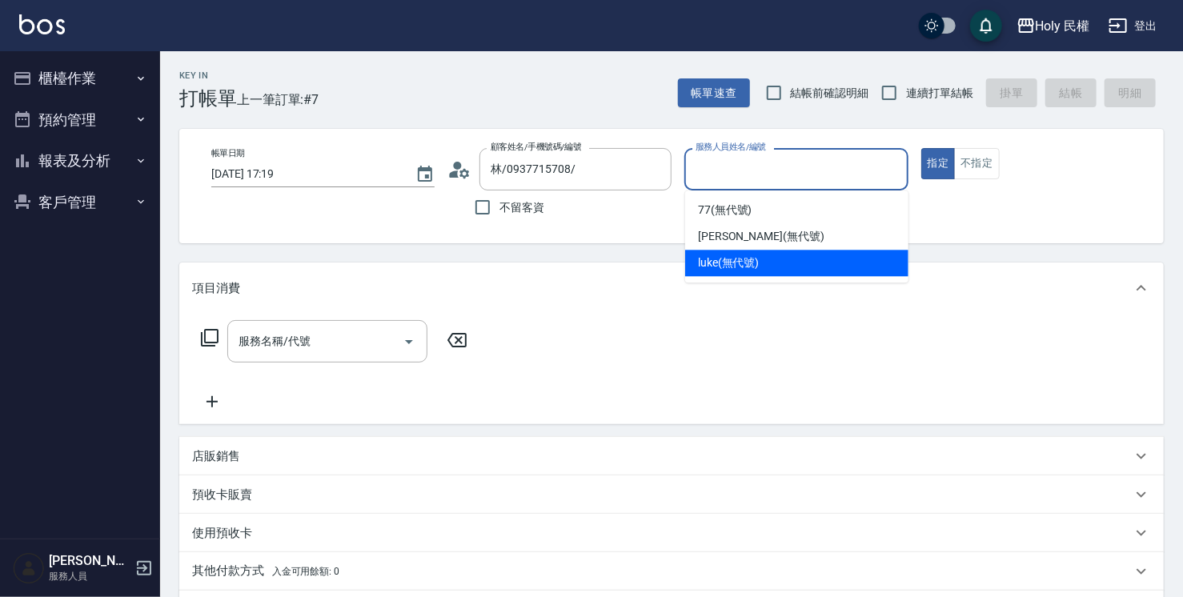
click at [739, 260] on span "luke (無代號)" at bounding box center [729, 263] width 62 height 17
type input "luke(無代號)"
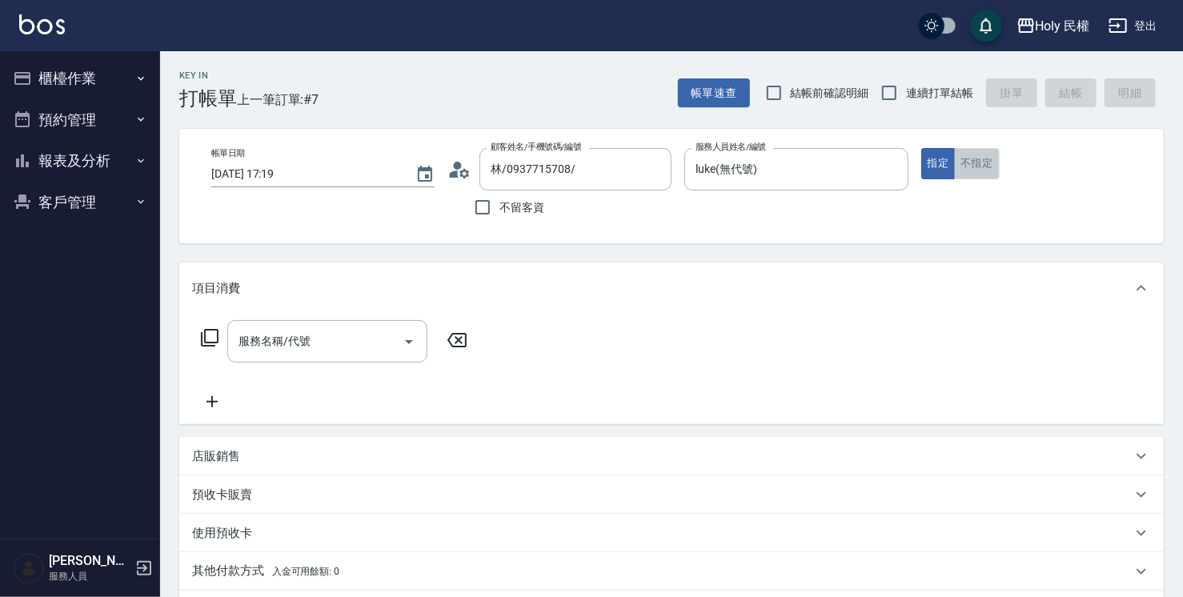
click at [986, 160] on button "不指定" at bounding box center [976, 163] width 45 height 31
click at [285, 338] on div "服務名稱/代號 服務名稱/代號" at bounding box center [327, 341] width 200 height 42
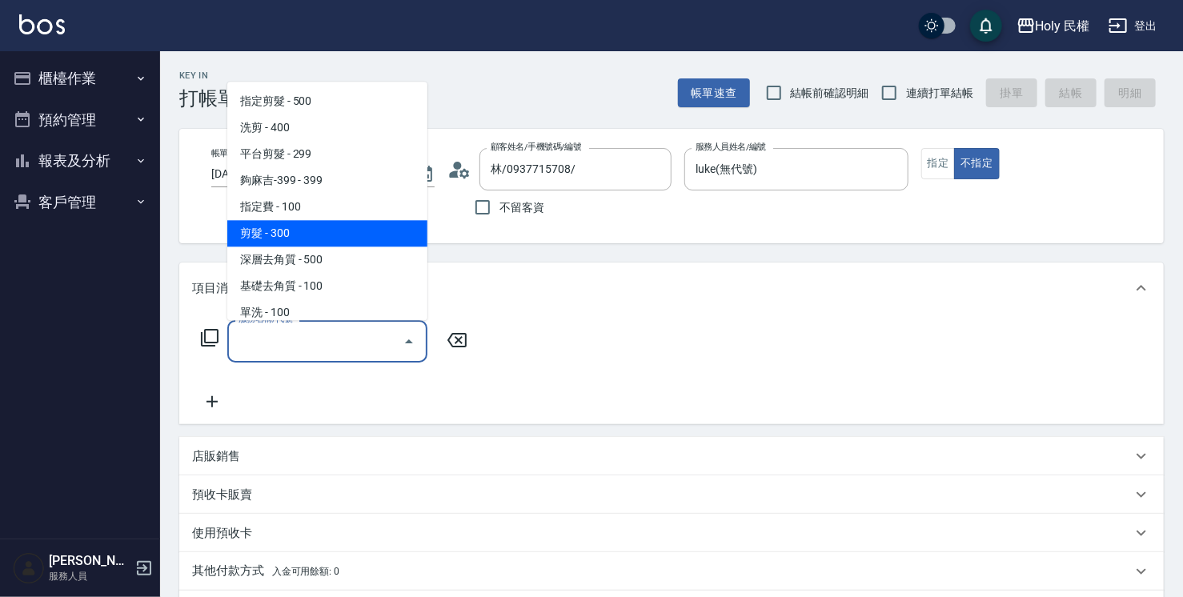
click at [280, 229] on span "剪髮 - 300" at bounding box center [327, 233] width 200 height 26
type input "剪髮(C02)"
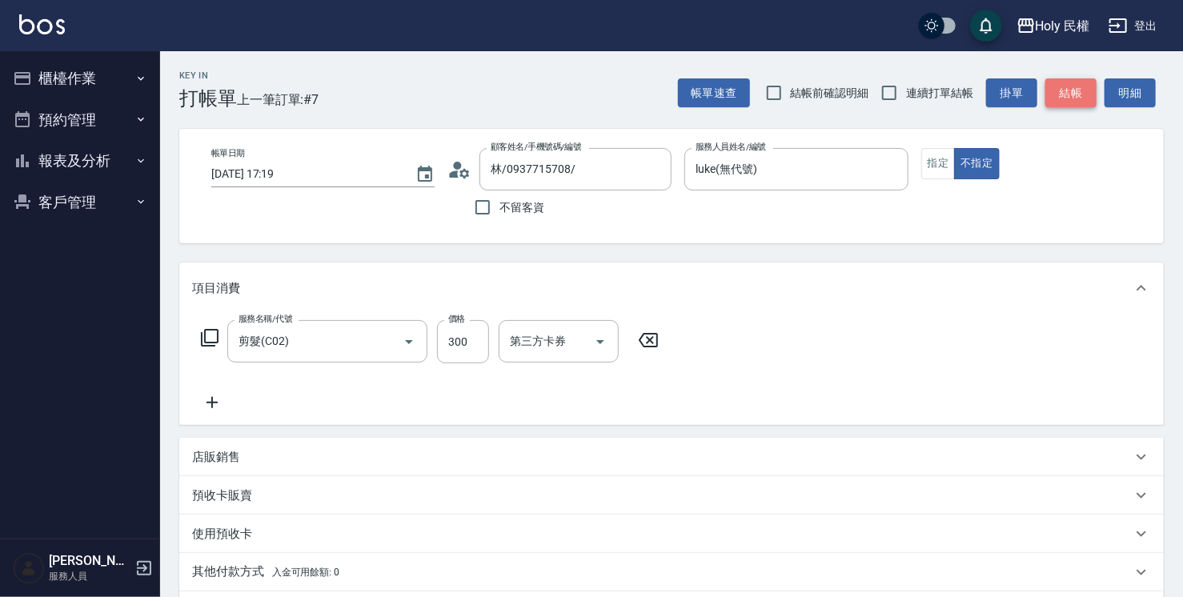
click at [1064, 94] on button "結帳" at bounding box center [1071, 93] width 51 height 30
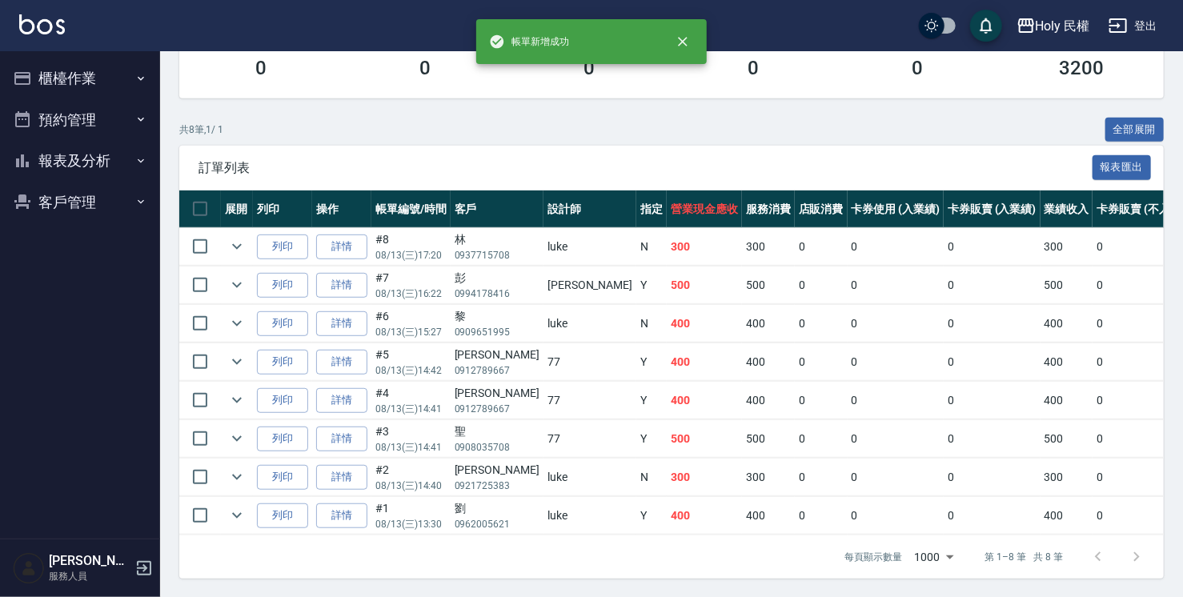
scroll to position [314, 0]
